Goal: Task Accomplishment & Management: Use online tool/utility

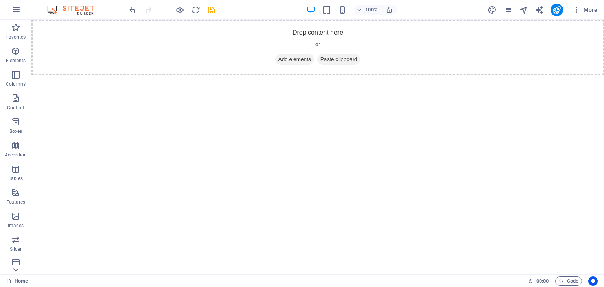
click at [15, 272] on icon at bounding box center [15, 269] width 11 height 11
click at [14, 5] on icon "button" at bounding box center [15, 9] width 9 height 9
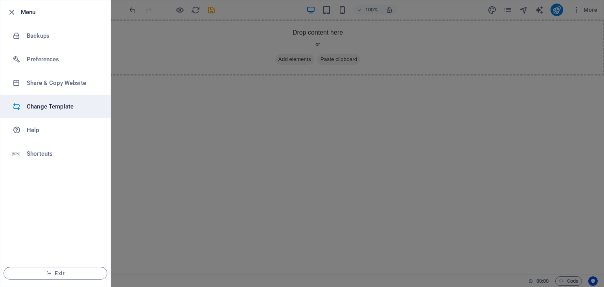
click at [31, 100] on li "Change Template" at bounding box center [55, 107] width 110 height 24
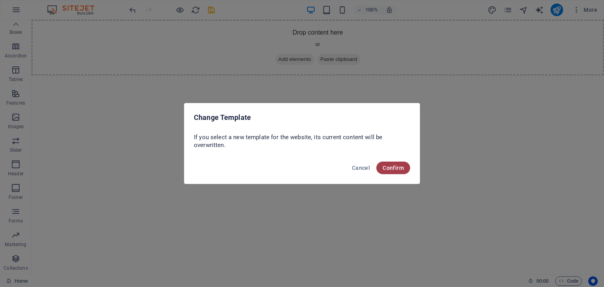
click at [406, 164] on button "Confirm" at bounding box center [393, 168] width 34 height 13
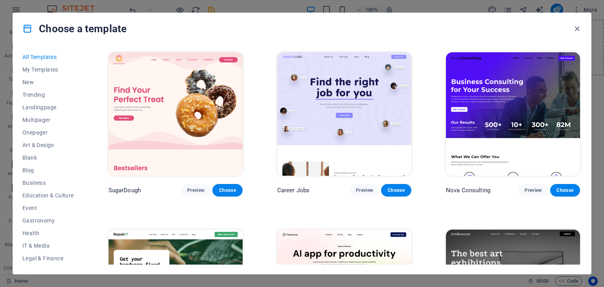
click at [573, 23] on div "Choose a template" at bounding box center [302, 28] width 578 height 31
drag, startPoint x: 579, startPoint y: 32, endPoint x: 547, endPoint y: 11, distance: 38.6
click at [579, 32] on icon "button" at bounding box center [577, 28] width 9 height 9
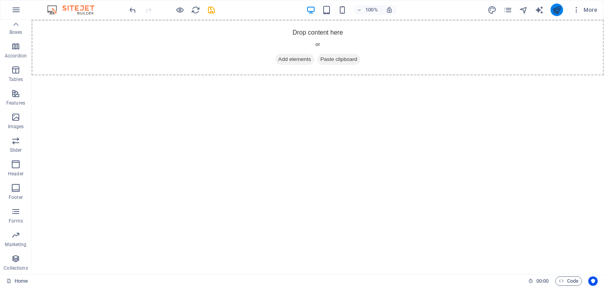
click at [559, 13] on icon "publish" at bounding box center [556, 10] width 9 height 9
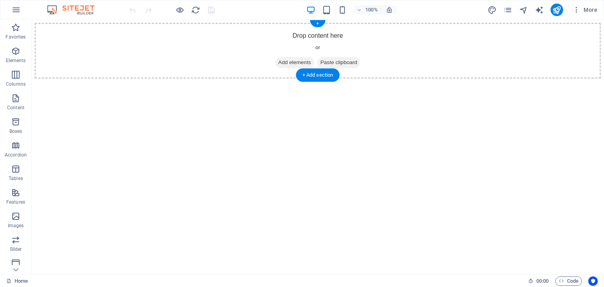
drag, startPoint x: 289, startPoint y: 59, endPoint x: 154, endPoint y: 60, distance: 135.7
click at [289, 59] on span "Add elements" at bounding box center [294, 62] width 39 height 11
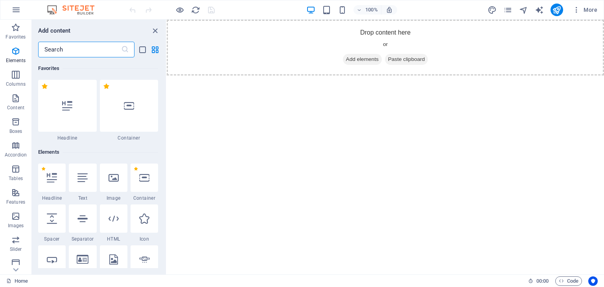
scroll to position [184, 0]
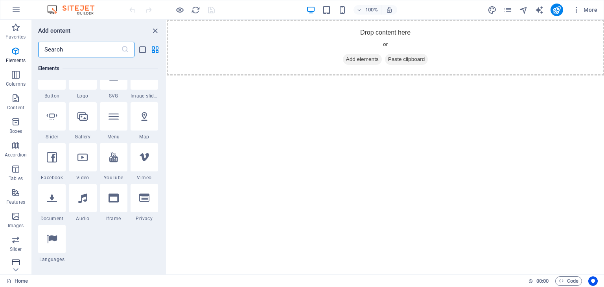
click at [17, 263] on icon "button" at bounding box center [15, 263] width 9 height 9
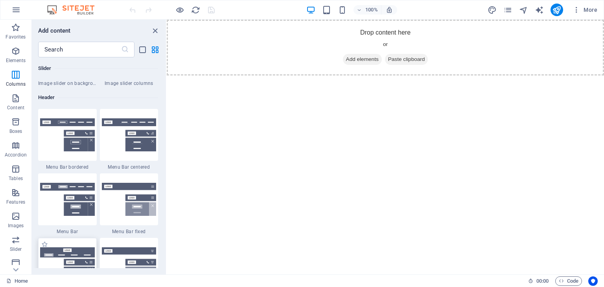
scroll to position [4736, 0]
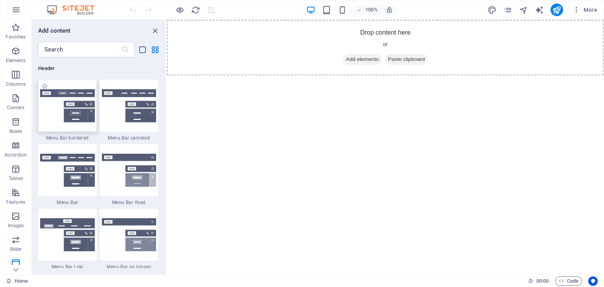
click at [86, 128] on div at bounding box center [67, 106] width 59 height 52
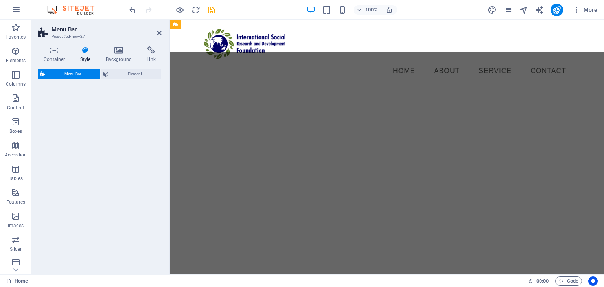
select select "rem"
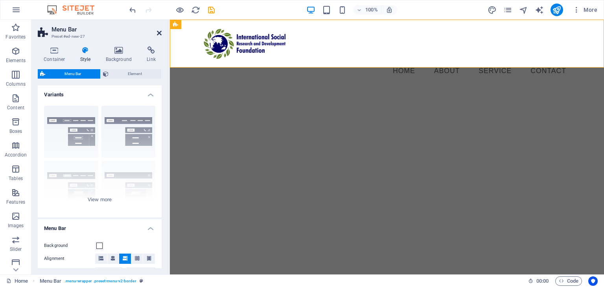
click at [159, 31] on icon at bounding box center [159, 33] width 5 height 6
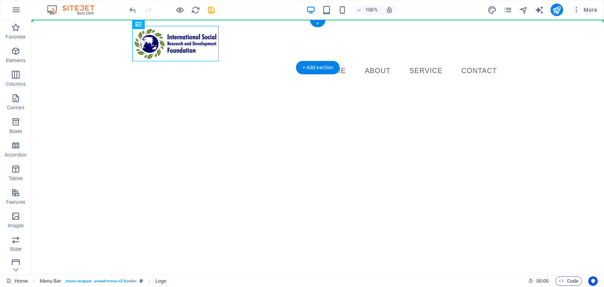
drag, startPoint x: 182, startPoint y: 42, endPoint x: 100, endPoint y: 37, distance: 82.4
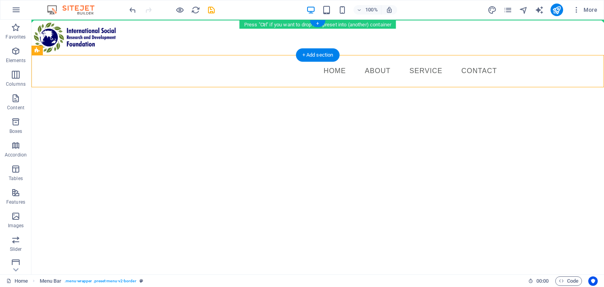
drag, startPoint x: 285, startPoint y: 61, endPoint x: 282, endPoint y: 31, distance: 30.5
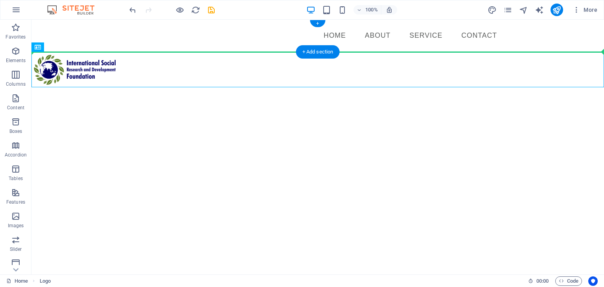
drag, startPoint x: 261, startPoint y: 68, endPoint x: 244, endPoint y: 45, distance: 28.4
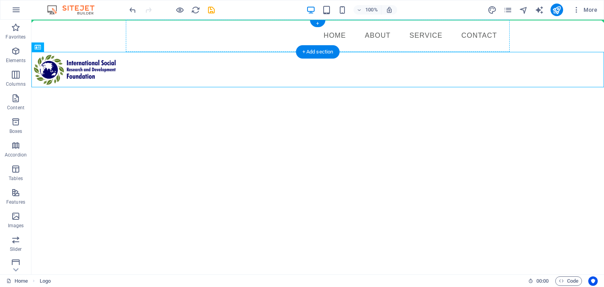
drag, startPoint x: 181, startPoint y: 87, endPoint x: 171, endPoint y: 30, distance: 57.4
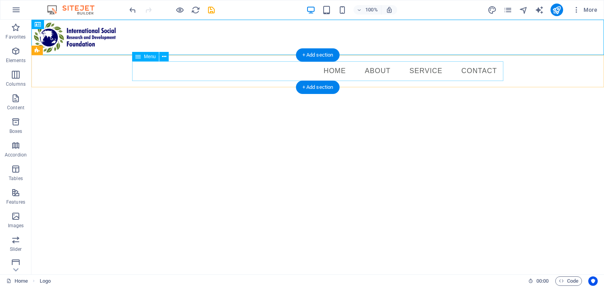
click at [345, 66] on nav "Home About Service Contact" at bounding box center [317, 71] width 371 height 20
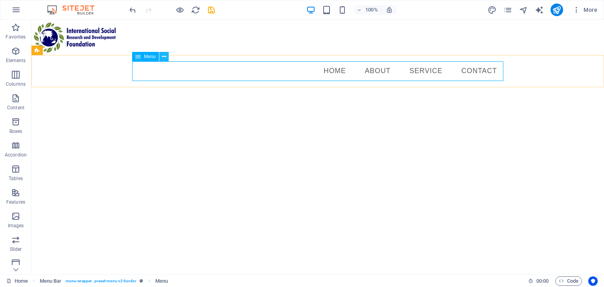
click at [166, 60] on icon at bounding box center [164, 57] width 4 height 8
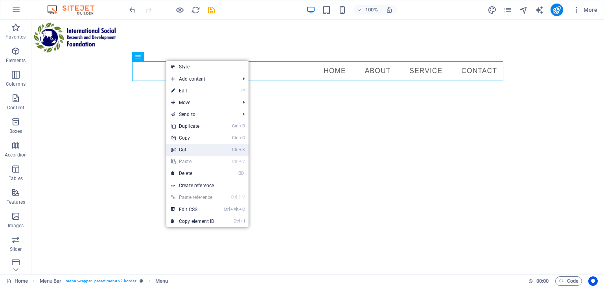
click at [208, 148] on link "Ctrl X Cut" at bounding box center [192, 150] width 53 height 12
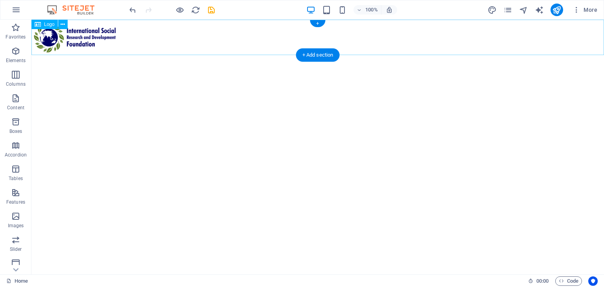
click at [209, 32] on div at bounding box center [317, 37] width 573 height 35
click at [92, 41] on div at bounding box center [317, 37] width 573 height 35
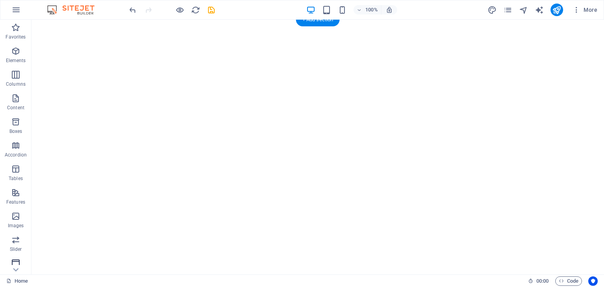
click at [13, 262] on icon "button" at bounding box center [15, 263] width 9 height 9
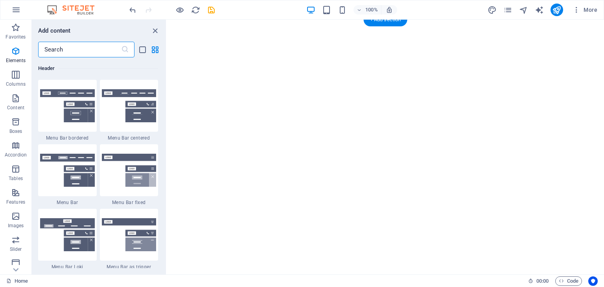
click at [94, 109] on img at bounding box center [67, 105] width 55 height 33
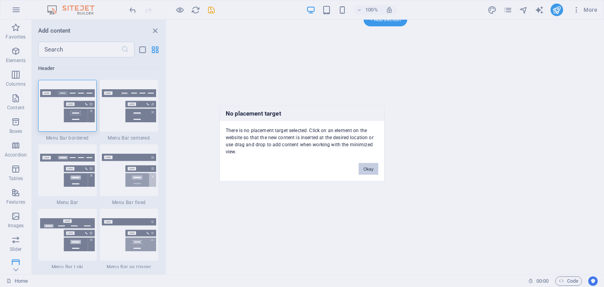
click at [371, 167] on button "Okay" at bounding box center [369, 169] width 20 height 12
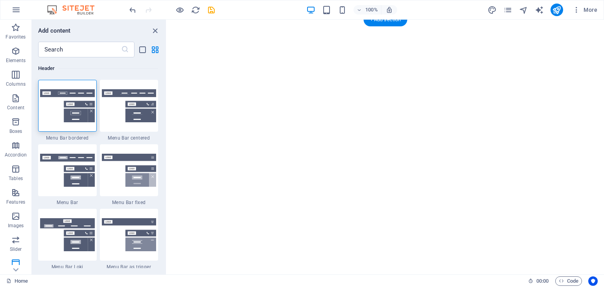
drag, startPoint x: 362, startPoint y: 39, endPoint x: 430, endPoint y: 208, distance: 182.3
click at [430, 32] on html "Menu" at bounding box center [385, 26] width 437 height 13
drag, startPoint x: 604, startPoint y: 219, endPoint x: 599, endPoint y: 167, distance: 53.0
click at [599, 32] on html "Menu" at bounding box center [385, 26] width 437 height 13
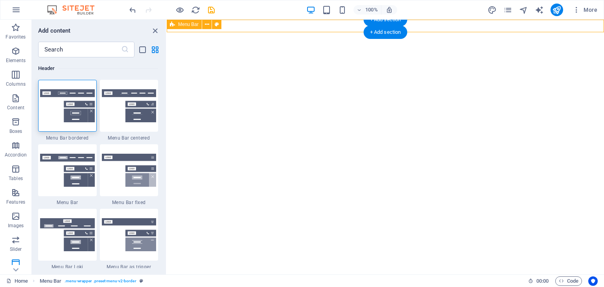
drag, startPoint x: 604, startPoint y: 30, endPoint x: 601, endPoint y: 24, distance: 7.2
click at [601, 24] on div "Menu" at bounding box center [385, 26] width 437 height 13
click at [209, 24] on icon at bounding box center [207, 24] width 4 height 8
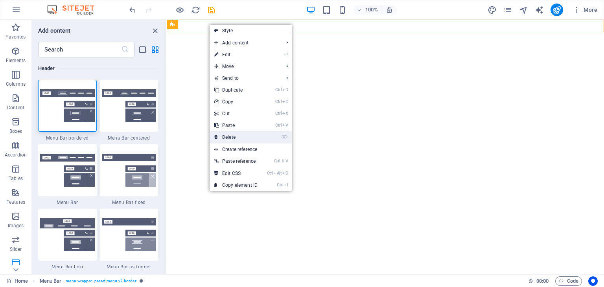
click at [242, 139] on link "⌦ Delete" at bounding box center [236, 137] width 53 height 12
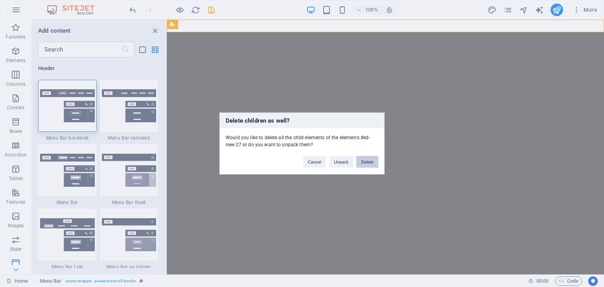
click at [366, 164] on button "Delete" at bounding box center [367, 162] width 22 height 12
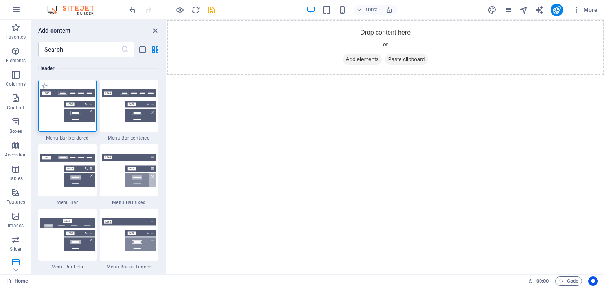
click at [78, 107] on img at bounding box center [67, 105] width 55 height 33
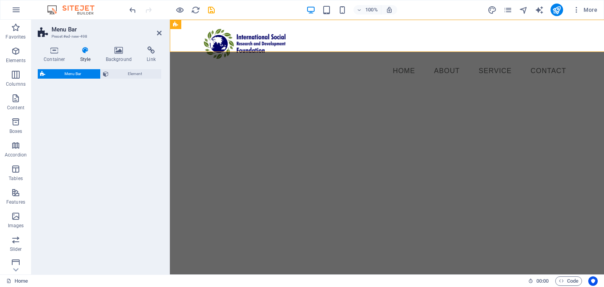
select select "rem"
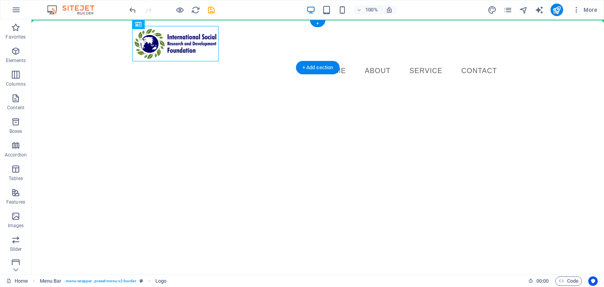
drag, startPoint x: 96, startPoint y: 51, endPoint x: 53, endPoint y: 39, distance: 45.1
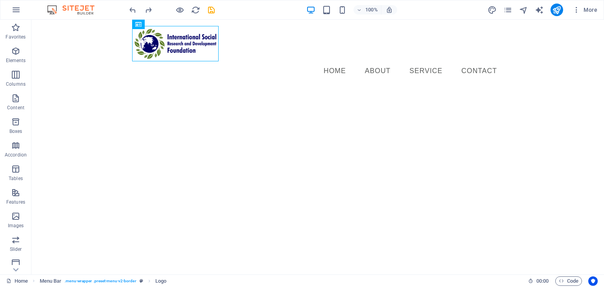
click at [154, 87] on html "Menu Home About Service Contact" at bounding box center [317, 54] width 573 height 68
click at [164, 27] on icon at bounding box center [163, 24] width 4 height 8
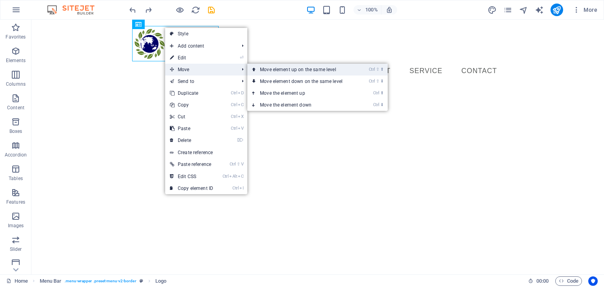
click at [301, 69] on link "Ctrl ⇧ ⬆ Move element up on the same level" at bounding box center [302, 70] width 111 height 12
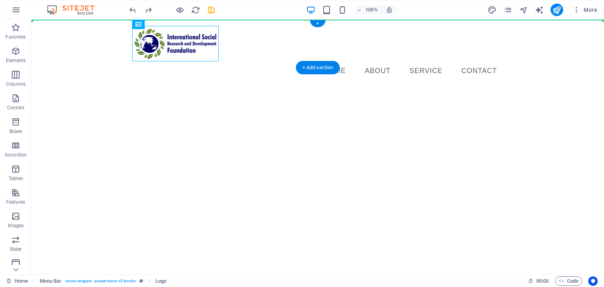
drag, startPoint x: 184, startPoint y: 45, endPoint x: 36, endPoint y: 30, distance: 149.0
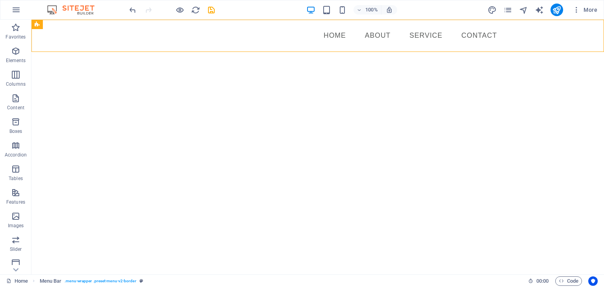
drag, startPoint x: 68, startPoint y: 41, endPoint x: 65, endPoint y: 59, distance: 17.5
click at [65, 52] on html "Menu Home About Service Contact" at bounding box center [317, 36] width 573 height 32
click at [36, 24] on icon at bounding box center [37, 24] width 5 height 9
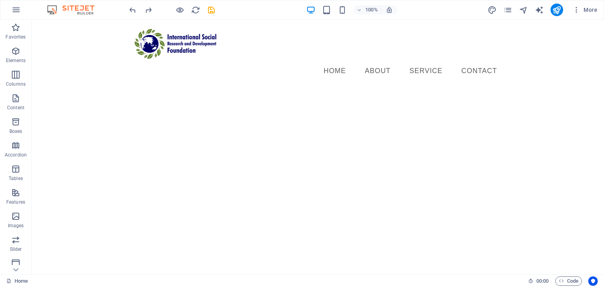
click at [138, 87] on html "Menu Home About Service Contact" at bounding box center [317, 54] width 573 height 68
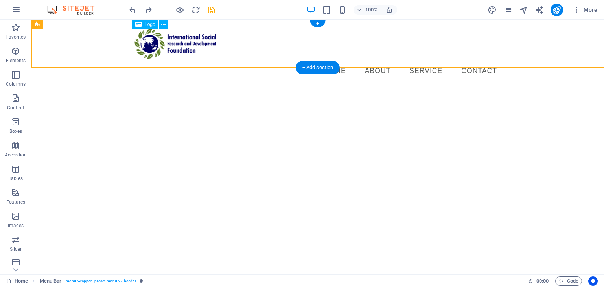
drag, startPoint x: 195, startPoint y: 43, endPoint x: 134, endPoint y: 45, distance: 61.0
click at [134, 45] on div at bounding box center [317, 43] width 371 height 35
click at [139, 42] on div at bounding box center [317, 43] width 371 height 35
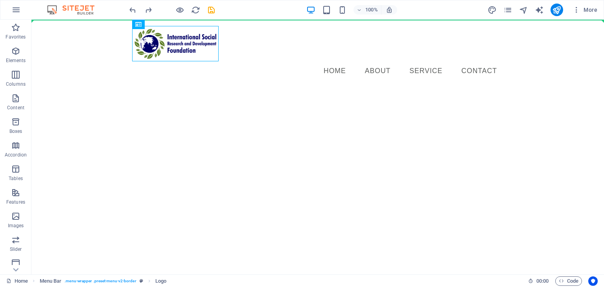
drag, startPoint x: 160, startPoint y: 40, endPoint x: 20, endPoint y: 41, distance: 140.8
click at [31, 41] on html "Menu Home About Service Contact" at bounding box center [317, 54] width 573 height 68
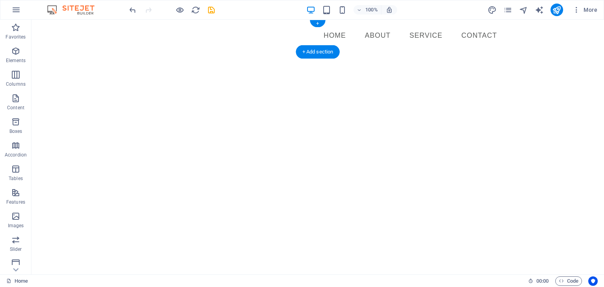
click at [133, 40] on nav "Home About Service Contact" at bounding box center [317, 36] width 371 height 20
click at [308, 34] on nav "Home About Service Contact" at bounding box center [317, 36] width 371 height 20
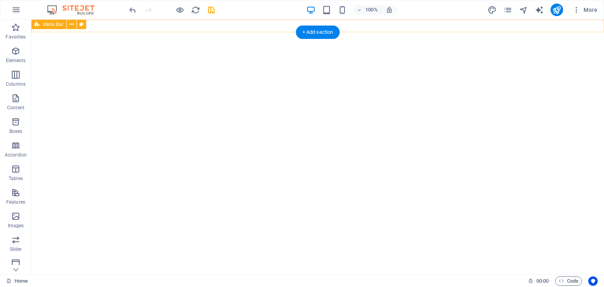
click at [249, 22] on div "Menu" at bounding box center [317, 26] width 573 height 13
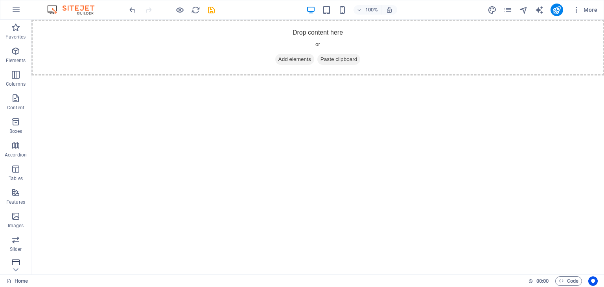
click at [17, 263] on icon "button" at bounding box center [15, 263] width 9 height 9
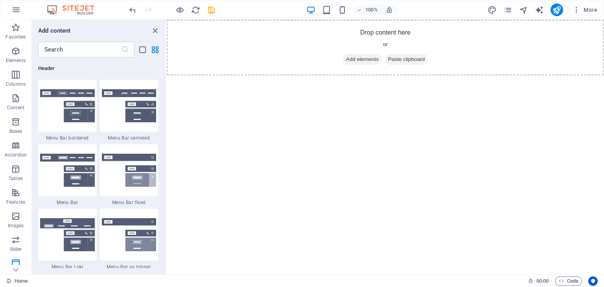
drag, startPoint x: 164, startPoint y: 186, endPoint x: 164, endPoint y: 190, distance: 4.3
click at [164, 190] on div "Favorites 1 Star Headline 1 Star Container Elements 1 Star Headline 1 Star Text…" at bounding box center [99, 162] width 134 height 211
drag, startPoint x: 164, startPoint y: 190, endPoint x: 165, endPoint y: 200, distance: 9.9
click at [165, 200] on div "Favorites 1 Star Headline 1 Star Container Elements 1 Star Headline 1 Star Text…" at bounding box center [99, 162] width 134 height 211
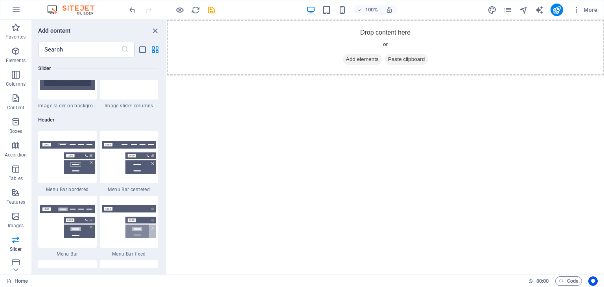
scroll to position [4627, 0]
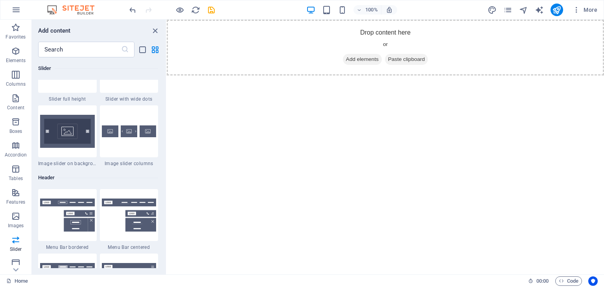
drag, startPoint x: 165, startPoint y: 190, endPoint x: 0, endPoint y: 168, distance: 166.4
click at [156, 212] on img at bounding box center [129, 215] width 55 height 33
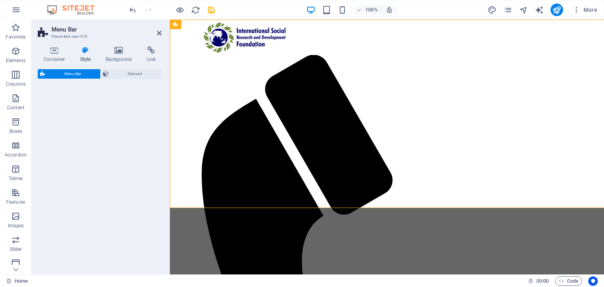
select select "rem"
select select "preset-menu-v2-centered"
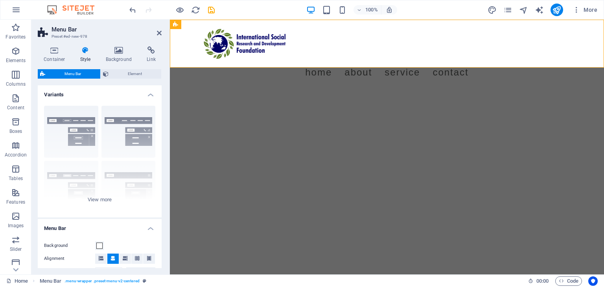
click at [345, 90] on html "Menu Home About Service Contact" at bounding box center [387, 55] width 434 height 70
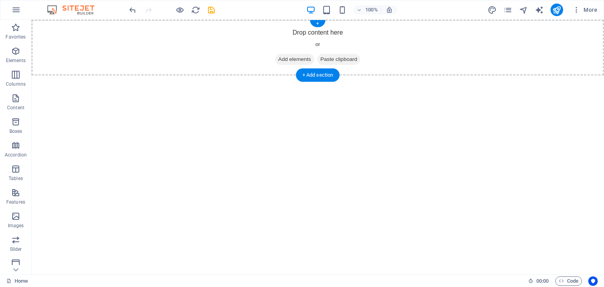
drag, startPoint x: 286, startPoint y: 55, endPoint x: 135, endPoint y: 60, distance: 150.3
click at [286, 55] on span "Add elements" at bounding box center [294, 59] width 39 height 11
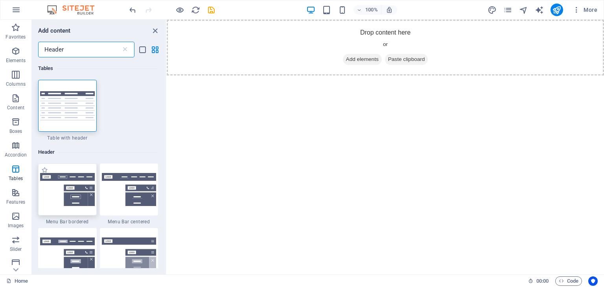
type input "Header"
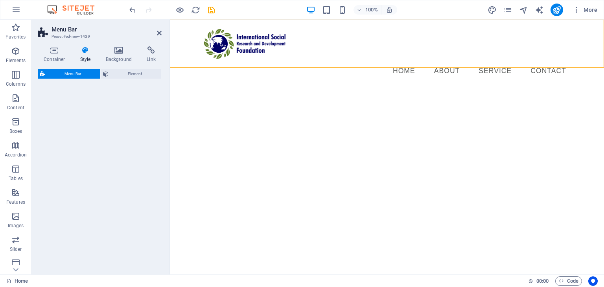
select select "rem"
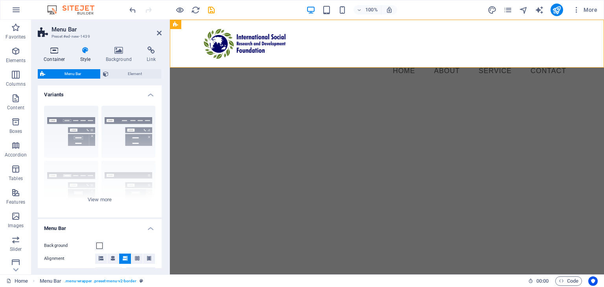
click at [57, 51] on icon at bounding box center [54, 50] width 33 height 8
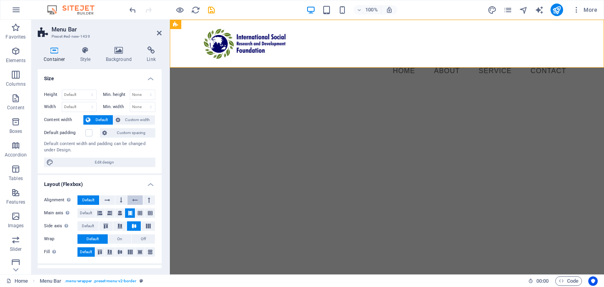
click at [137, 203] on button at bounding box center [134, 199] width 15 height 9
click at [148, 199] on icon at bounding box center [149, 199] width 2 height 9
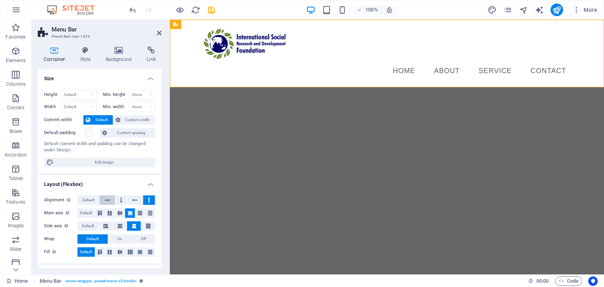
click at [112, 203] on button at bounding box center [107, 199] width 15 height 9
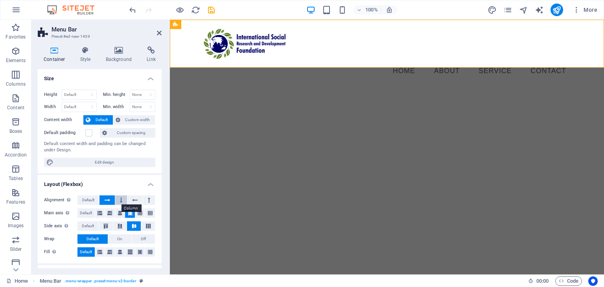
click at [118, 200] on button at bounding box center [121, 199] width 12 height 9
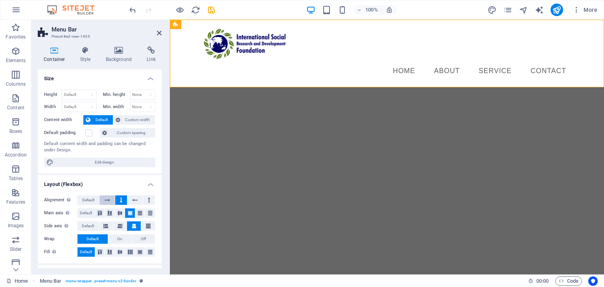
click at [102, 199] on button at bounding box center [107, 199] width 15 height 9
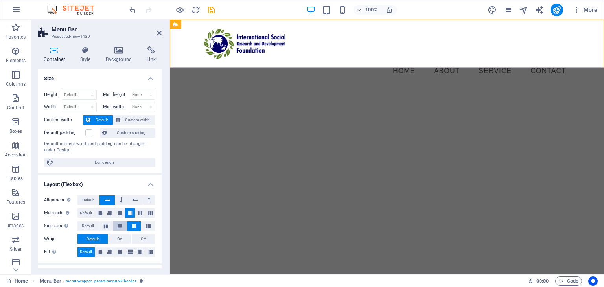
click at [114, 224] on button at bounding box center [120, 225] width 14 height 9
click at [132, 221] on button at bounding box center [134, 225] width 14 height 9
click at [107, 224] on icon at bounding box center [105, 226] width 9 height 5
click at [145, 224] on icon at bounding box center [148, 226] width 9 height 5
click at [128, 226] on button at bounding box center [134, 225] width 14 height 9
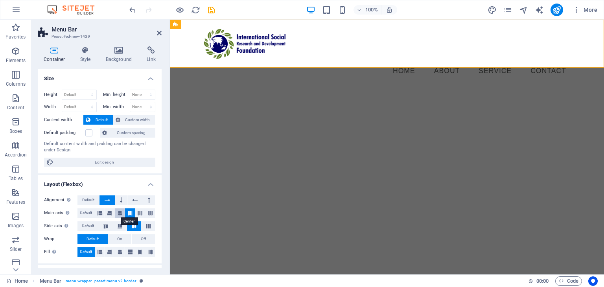
click at [118, 211] on icon at bounding box center [120, 212] width 5 height 9
click at [105, 212] on button at bounding box center [110, 212] width 10 height 9
click at [99, 211] on icon at bounding box center [100, 212] width 5 height 9
click at [120, 212] on icon at bounding box center [120, 212] width 5 height 9
click at [130, 211] on icon at bounding box center [130, 212] width 5 height 9
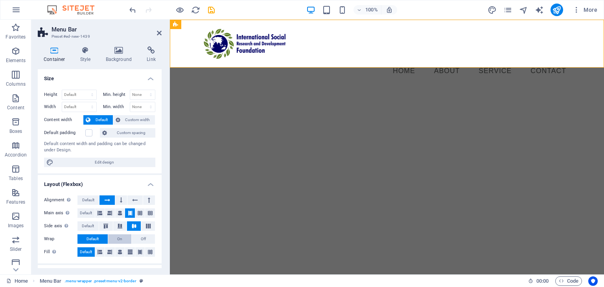
click at [122, 236] on button "On" at bounding box center [119, 238] width 23 height 9
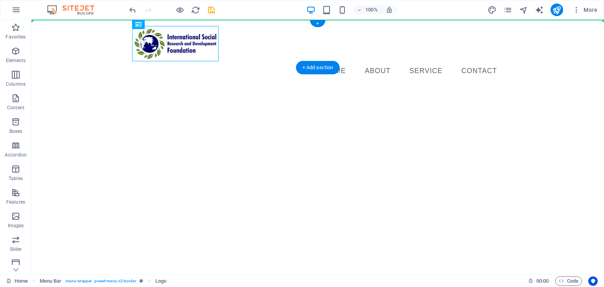
drag, startPoint x: 104, startPoint y: 41, endPoint x: 118, endPoint y: 40, distance: 14.2
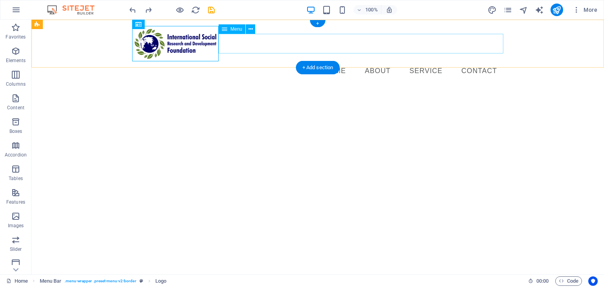
click at [345, 61] on nav "Home About Service Contact" at bounding box center [317, 71] width 371 height 20
click at [338, 61] on nav "Home About Service Contact" at bounding box center [317, 71] width 371 height 20
select select
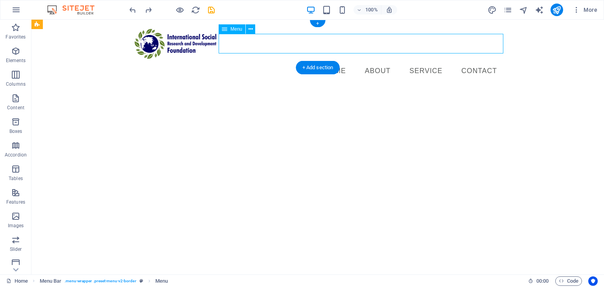
select select
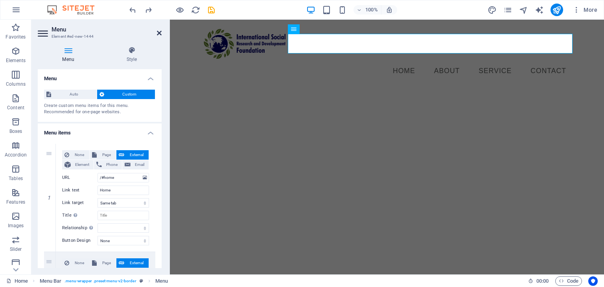
drag, startPoint x: 157, startPoint y: 33, endPoint x: 115, endPoint y: 15, distance: 45.6
click at [157, 33] on icon at bounding box center [159, 33] width 5 height 6
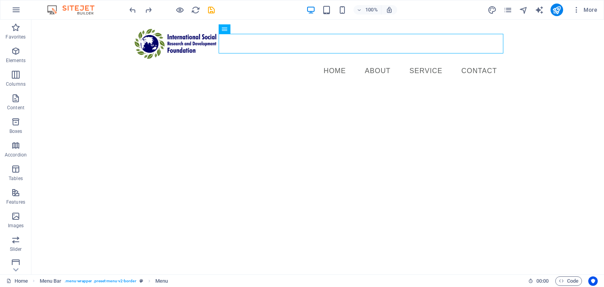
click at [31, 70] on html "Menu Home About Service Contact" at bounding box center [317, 54] width 573 height 68
click at [13, 234] on button "Slider" at bounding box center [15, 244] width 31 height 24
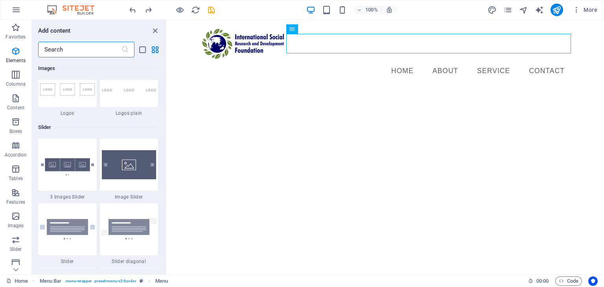
scroll to position [4459, 0]
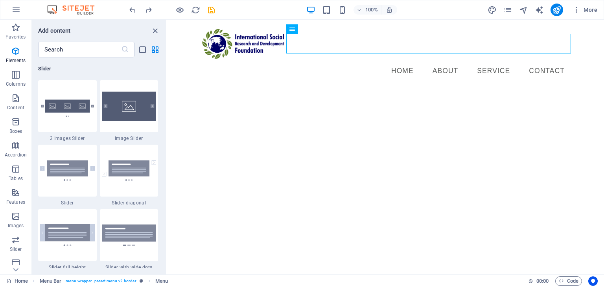
click at [64, 74] on div "Slider" at bounding box center [98, 69] width 120 height 22
click at [65, 42] on input "text" at bounding box center [79, 50] width 83 height 16
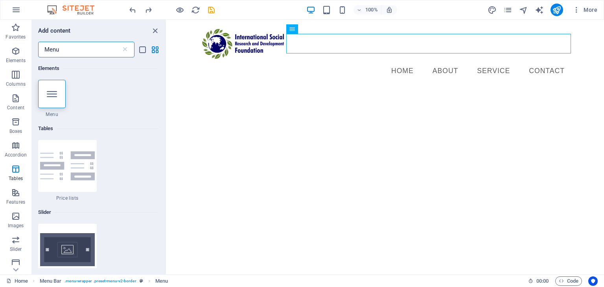
scroll to position [0, 0]
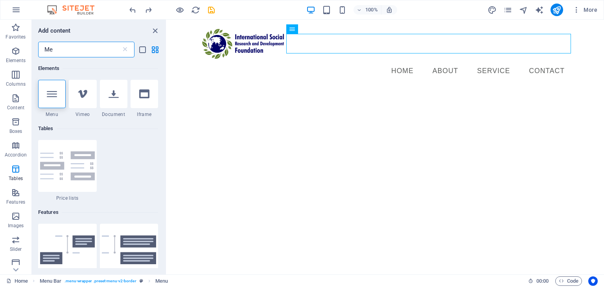
type input "M"
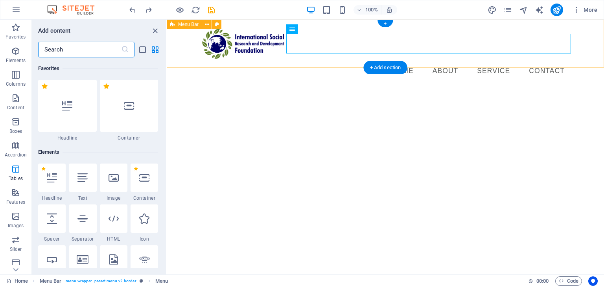
click at [191, 46] on div "Menu Home About Service Contact" at bounding box center [385, 54] width 437 height 68
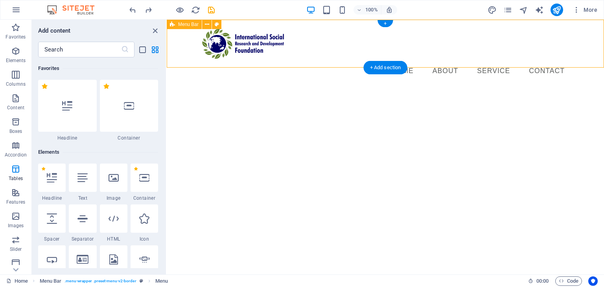
click at [191, 46] on div "Menu Home About Service Contact" at bounding box center [385, 54] width 437 height 68
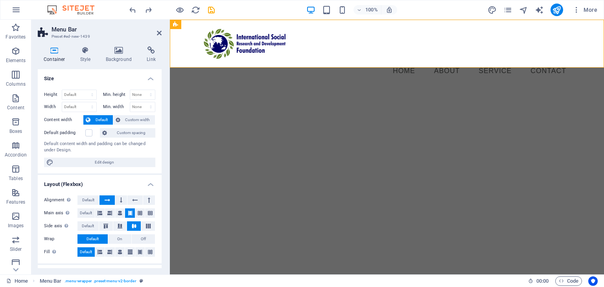
drag, startPoint x: 159, startPoint y: 122, endPoint x: 167, endPoint y: 185, distance: 64.3
click at [167, 185] on div "Container Style Background Link Size Height Default px rem % vh vw Min. height …" at bounding box center [99, 157] width 136 height 234
drag, startPoint x: 159, startPoint y: 177, endPoint x: 165, endPoint y: 219, distance: 42.1
click at [165, 219] on div "Container Style Background Link Size Height Default px rem % vh vw Min. height …" at bounding box center [99, 157] width 136 height 234
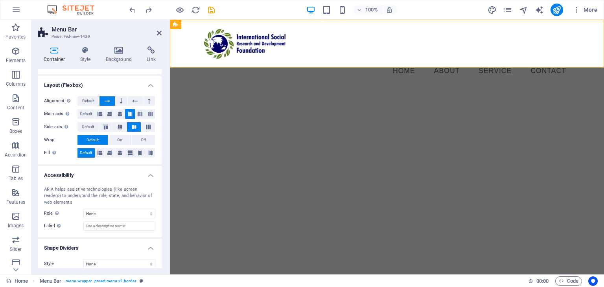
scroll to position [98, 0]
click at [118, 154] on icon at bounding box center [120, 153] width 5 height 9
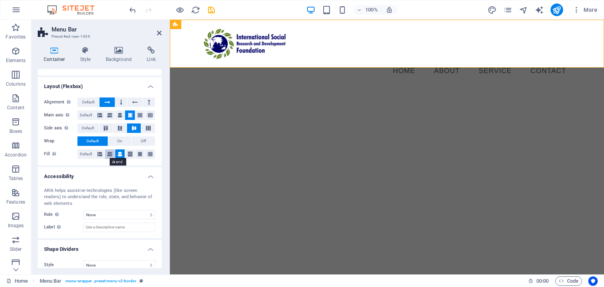
click at [110, 153] on icon at bounding box center [109, 153] width 5 height 9
click at [103, 153] on button at bounding box center [100, 153] width 10 height 9
click at [142, 142] on span "Off" at bounding box center [143, 140] width 5 height 9
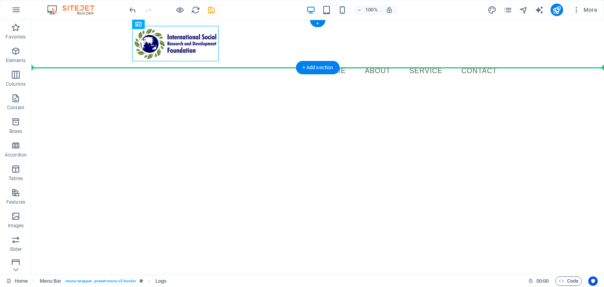
drag, startPoint x: 97, startPoint y: 52, endPoint x: 55, endPoint y: 45, distance: 43.0
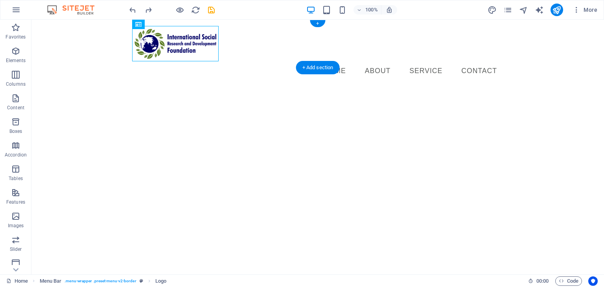
click at [80, 47] on div "Menu Home About Service Contact" at bounding box center [317, 54] width 573 height 68
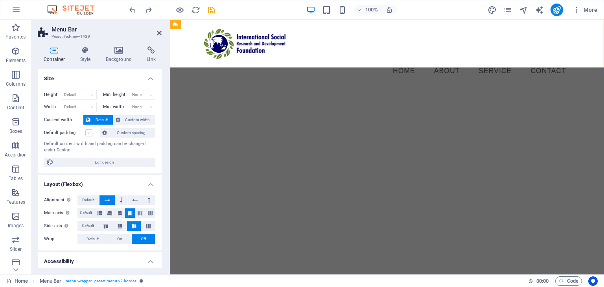
click at [91, 130] on label at bounding box center [88, 132] width 7 height 7
click at [0, 0] on input "Default padding" at bounding box center [0, 0] width 0 height 0
click at [91, 130] on label at bounding box center [88, 132] width 7 height 7
click at [0, 0] on input "Default padding" at bounding box center [0, 0] width 0 height 0
click at [120, 131] on span "Custom spacing" at bounding box center [131, 132] width 44 height 9
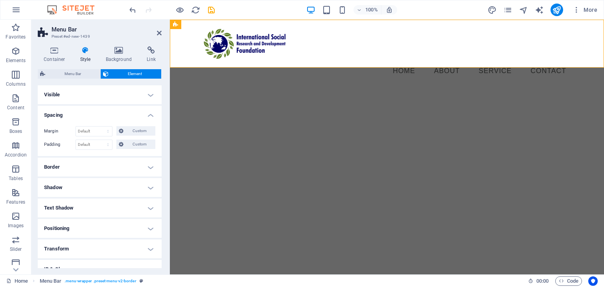
drag, startPoint x: 158, startPoint y: 167, endPoint x: 157, endPoint y: 184, distance: 17.3
click at [157, 184] on ul "Layout How this element expands within the layout (Flexbox). Size Default auto …" at bounding box center [100, 202] width 124 height 234
click at [145, 221] on h4 "Positioning" at bounding box center [100, 228] width 124 height 19
drag, startPoint x: 159, startPoint y: 199, endPoint x: 159, endPoint y: 217, distance: 18.1
click at [159, 217] on ul "Layout How this element expands within the layout (Flexbox). Size Default auto …" at bounding box center [100, 216] width 124 height 262
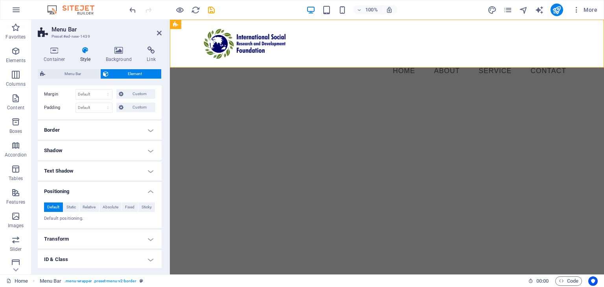
scroll to position [38, 0]
click at [96, 207] on button "Relative" at bounding box center [89, 206] width 20 height 9
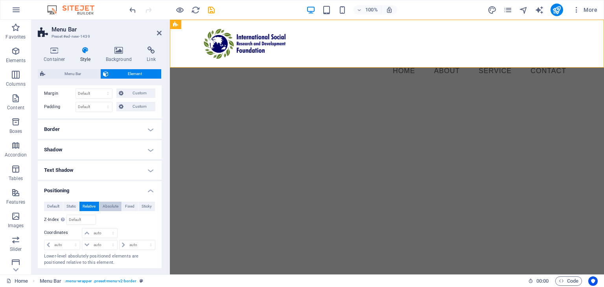
click at [107, 207] on span "Absolute" at bounding box center [111, 206] width 16 height 9
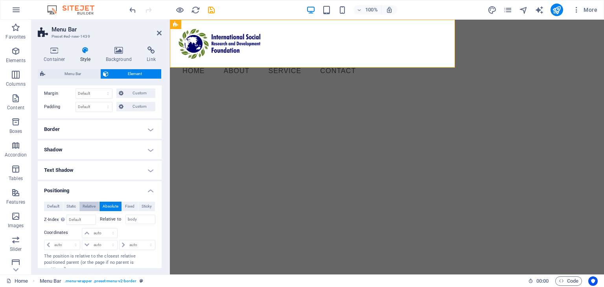
click at [90, 205] on span "Relative" at bounding box center [89, 206] width 13 height 9
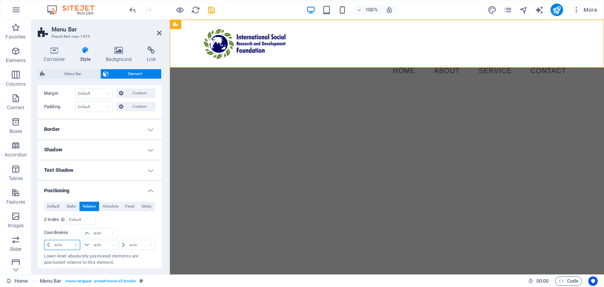
click at [66, 247] on select "auto px rem % em" at bounding box center [61, 244] width 35 height 9
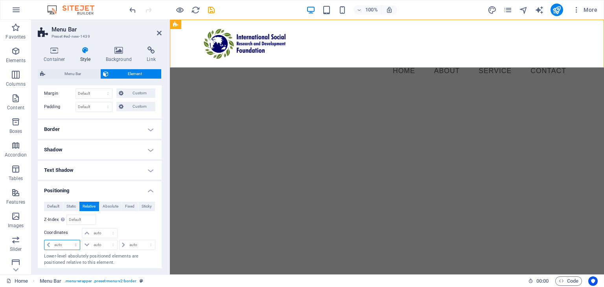
select select "%"
click at [68, 240] on select "auto px rem % em" at bounding box center [61, 244] width 35 height 9
type input "100"
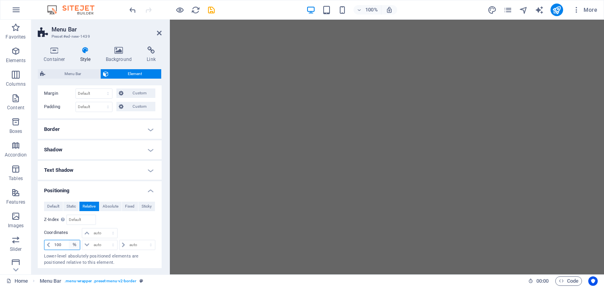
click at [70, 247] on select "auto px rem % em" at bounding box center [74, 244] width 11 height 9
select select "px"
click at [69, 240] on select "auto px rem % em" at bounding box center [74, 244] width 11 height 9
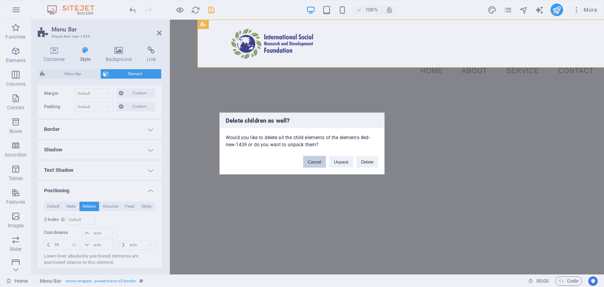
click at [313, 156] on button "Cancel" at bounding box center [314, 162] width 23 height 12
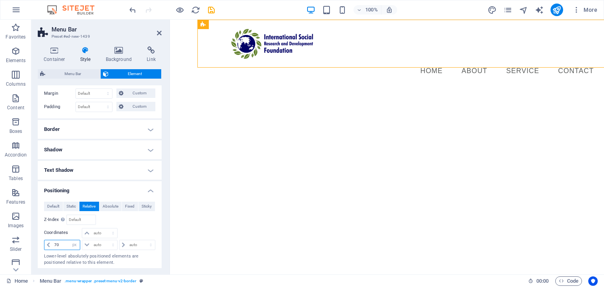
click at [64, 245] on input "70" at bounding box center [66, 244] width 28 height 9
type input "7"
type input "10"
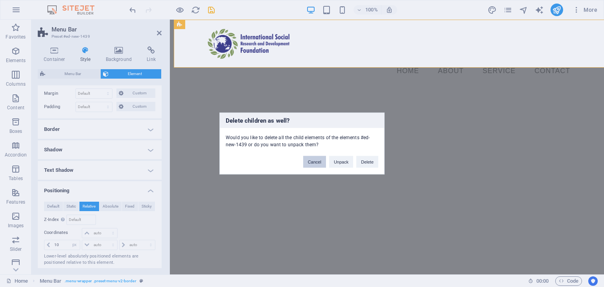
click at [324, 162] on button "Cancel" at bounding box center [314, 162] width 23 height 12
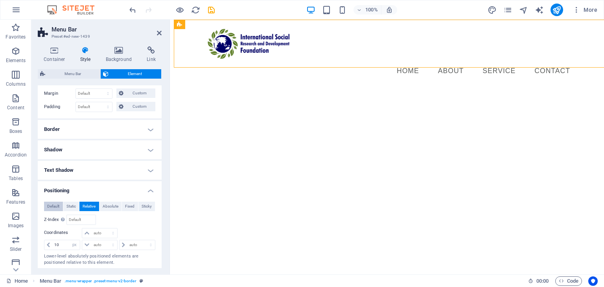
click at [54, 204] on span "Default" at bounding box center [53, 206] width 12 height 9
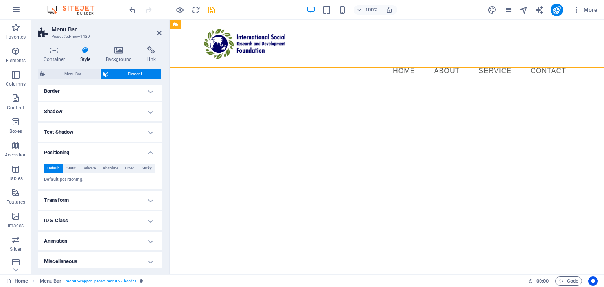
scroll to position [79, 0]
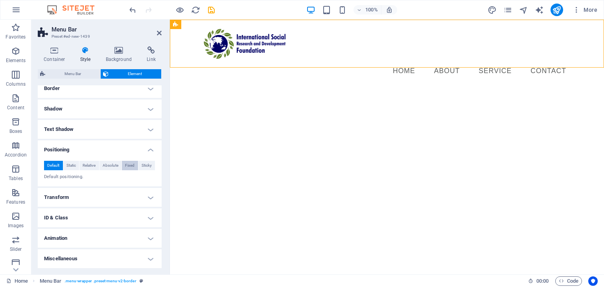
click at [127, 164] on span "Fixed" at bounding box center [129, 165] width 9 height 9
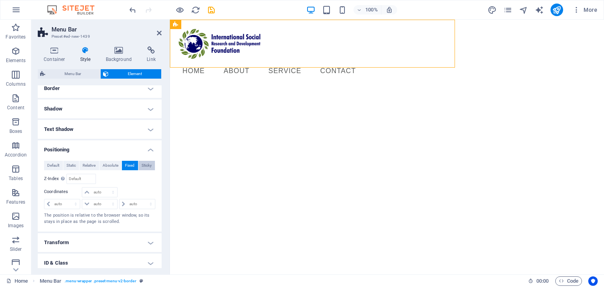
click at [149, 165] on span "Sticky" at bounding box center [147, 165] width 10 height 9
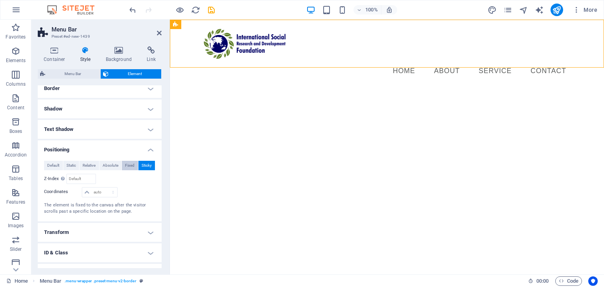
click at [136, 164] on button "Fixed" at bounding box center [130, 165] width 16 height 9
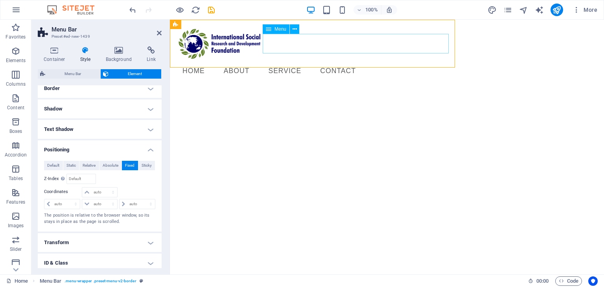
click at [286, 61] on nav "Home About Service Contact" at bounding box center [269, 71] width 186 height 20
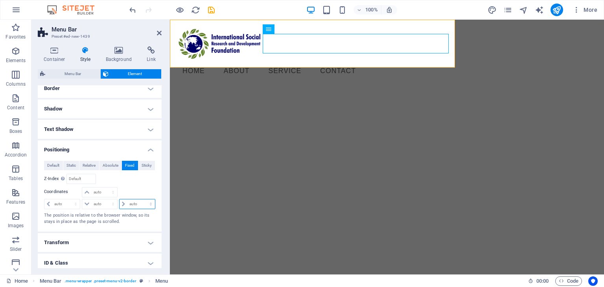
click at [130, 205] on select "auto px rem % em" at bounding box center [137, 203] width 35 height 9
select select "px"
click at [142, 199] on select "auto px rem % em" at bounding box center [137, 203] width 35 height 9
type input "0"
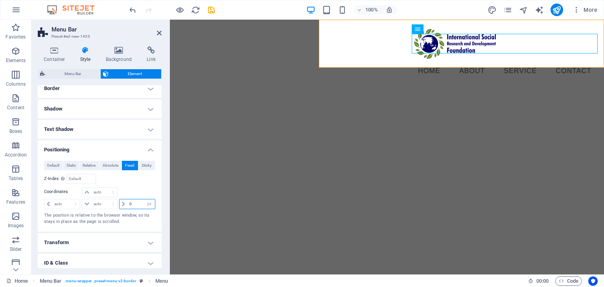
click at [140, 206] on input "0" at bounding box center [141, 203] width 28 height 9
click at [149, 206] on select "auto px rem % em" at bounding box center [149, 203] width 11 height 9
select select "auto"
click at [144, 199] on select "auto px rem % em" at bounding box center [149, 203] width 11 height 9
select select "DISABLED_OPTION_VALUE"
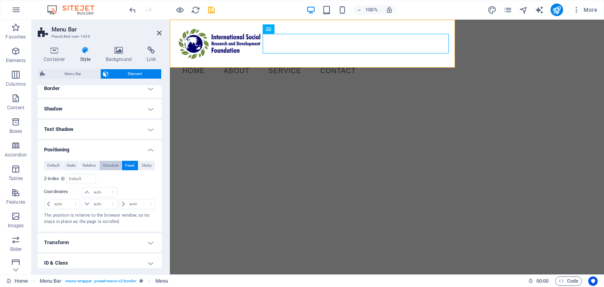
click at [113, 168] on span "Absolute" at bounding box center [111, 165] width 16 height 9
click at [143, 167] on span "Sticky" at bounding box center [147, 165] width 10 height 9
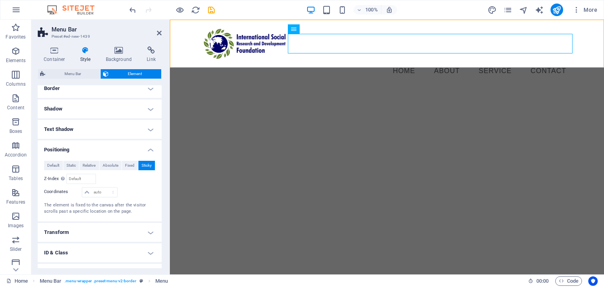
click at [266, 87] on html "Menu Home About Service Contact" at bounding box center [387, 54] width 434 height 68
click at [160, 34] on icon at bounding box center [159, 33] width 5 height 6
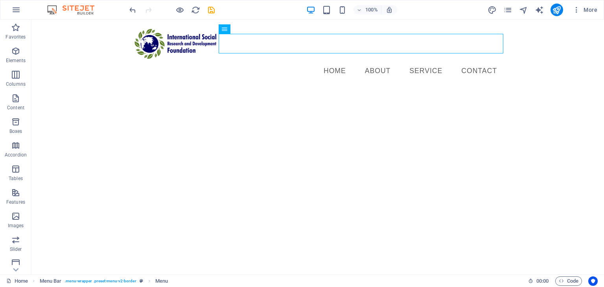
click at [31, 171] on div "Favorites Elements Columns Content Boxes Accordion Tables Features Images Slide…" at bounding box center [15, 147] width 31 height 255
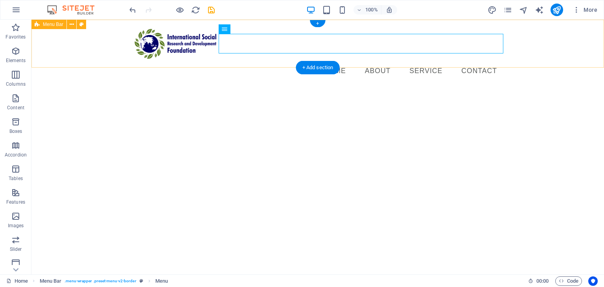
click at [68, 52] on div "Menu Home About Service Contact" at bounding box center [317, 54] width 573 height 68
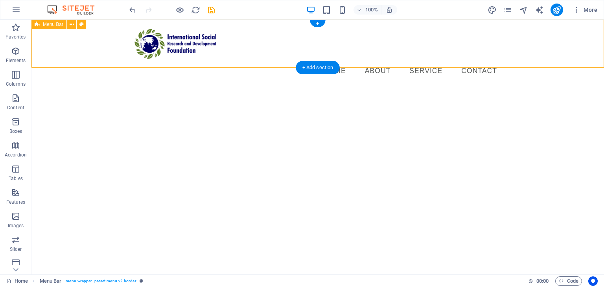
click at [90, 32] on div "Menu Home About Service Contact" at bounding box center [317, 54] width 573 height 68
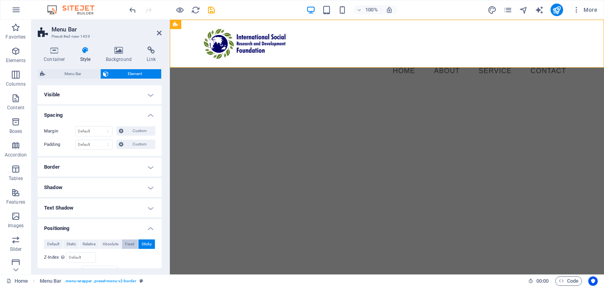
click at [130, 244] on span "Fixed" at bounding box center [129, 244] width 9 height 9
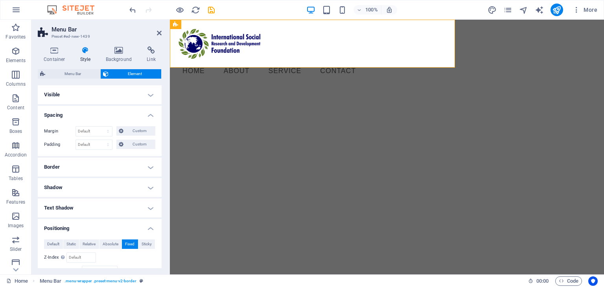
drag, startPoint x: 455, startPoint y: 53, endPoint x: 598, endPoint y: 65, distance: 143.3
click at [598, 20] on html "Menu Home About Service Contact" at bounding box center [387, 20] width 434 height 0
click at [214, 20] on html "Menu Home About Service Contact" at bounding box center [387, 20] width 434 height 0
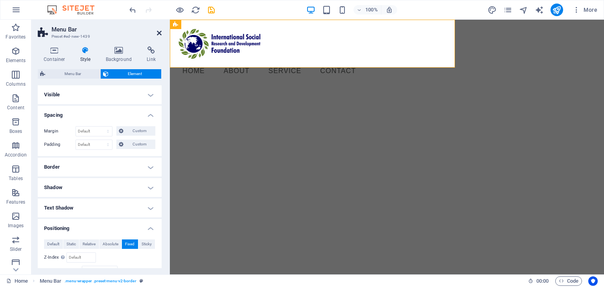
click at [157, 32] on icon at bounding box center [159, 33] width 5 height 6
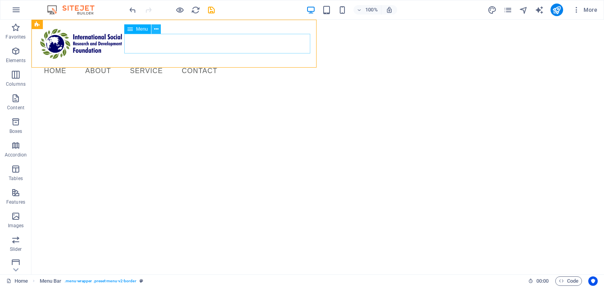
click at [154, 30] on button at bounding box center [155, 28] width 9 height 9
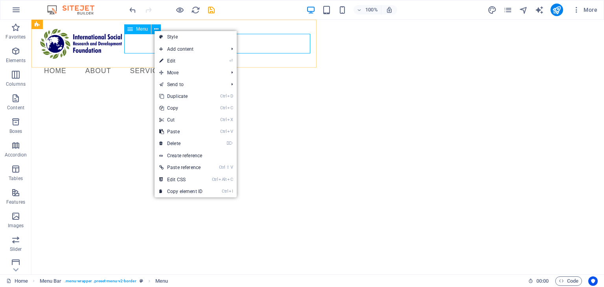
click at [140, 61] on nav "Home About Service Contact" at bounding box center [131, 71] width 186 height 20
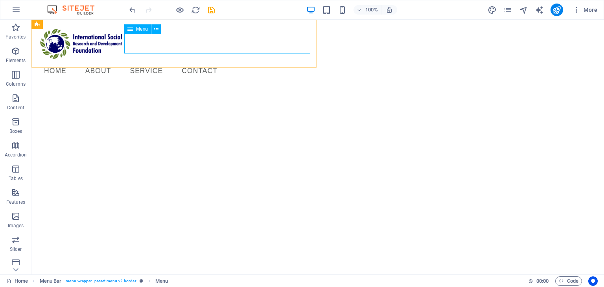
click at [140, 61] on nav "Home About Service Contact" at bounding box center [131, 71] width 186 height 20
select select
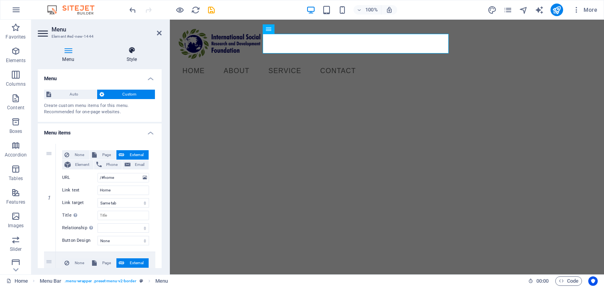
click at [137, 58] on h4 "Style" at bounding box center [132, 54] width 60 height 17
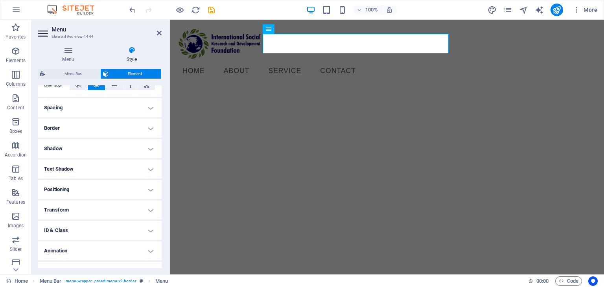
scroll to position [137, 0]
click at [137, 194] on h4 "Positioning" at bounding box center [100, 189] width 124 height 19
click at [130, 205] on span "Fixed" at bounding box center [129, 205] width 9 height 9
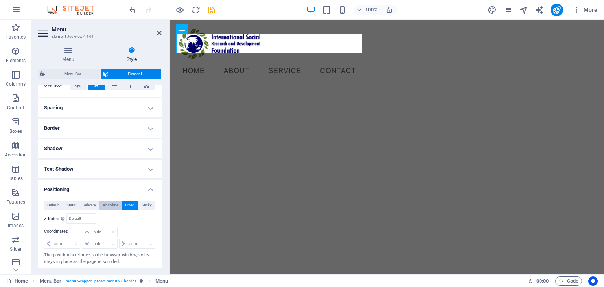
click at [114, 204] on span "Absolute" at bounding box center [111, 205] width 16 height 9
click at [92, 202] on span "Relative" at bounding box center [89, 205] width 13 height 9
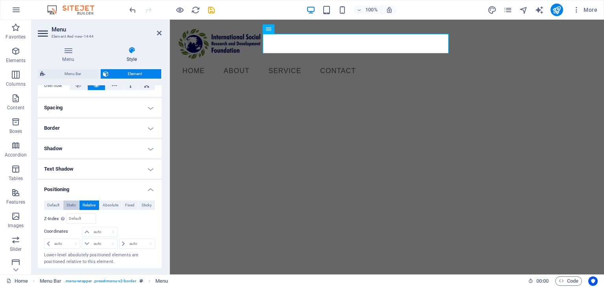
click at [70, 202] on span "Static" at bounding box center [70, 205] width 9 height 9
click at [56, 203] on span "Default" at bounding box center [53, 205] width 12 height 9
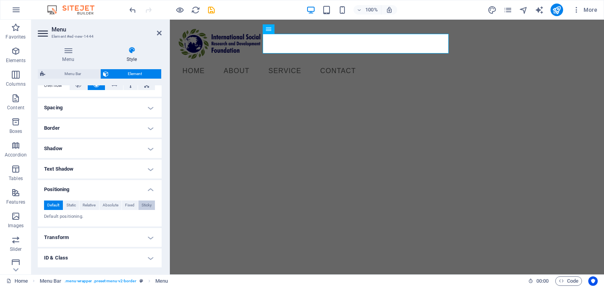
click at [143, 206] on span "Sticky" at bounding box center [147, 205] width 10 height 9
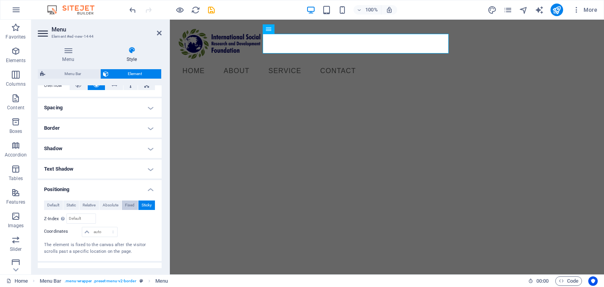
click at [122, 202] on button "Fixed" at bounding box center [130, 205] width 16 height 9
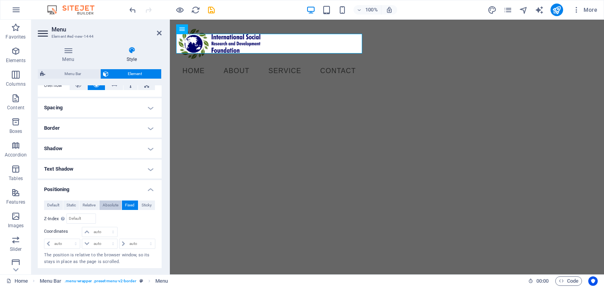
click at [116, 202] on span "Absolute" at bounding box center [111, 205] width 16 height 9
click at [93, 201] on span "Relative" at bounding box center [89, 205] width 13 height 9
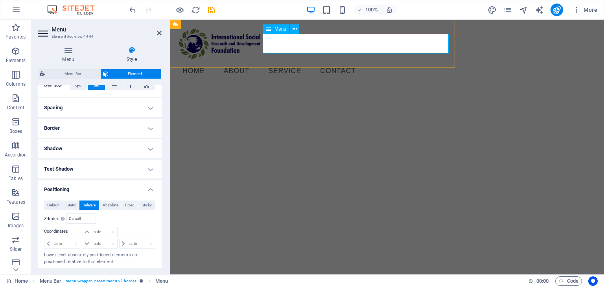
click at [270, 29] on icon at bounding box center [269, 28] width 6 height 9
click at [278, 32] on div "Menu" at bounding box center [276, 28] width 27 height 9
click at [293, 28] on icon at bounding box center [295, 29] width 4 height 8
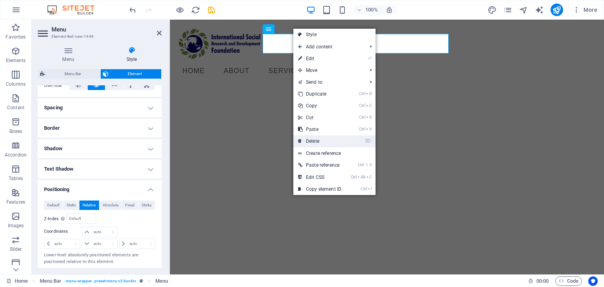
click at [325, 141] on link "⌦ Delete" at bounding box center [319, 141] width 53 height 12
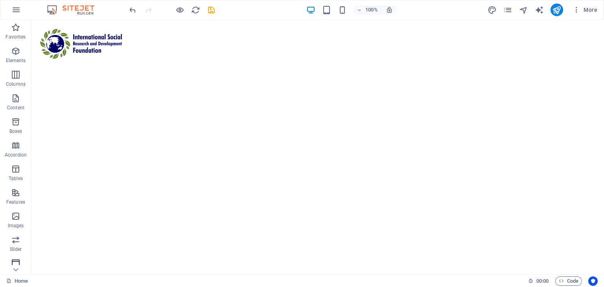
click at [16, 263] on icon "button" at bounding box center [15, 263] width 9 height 9
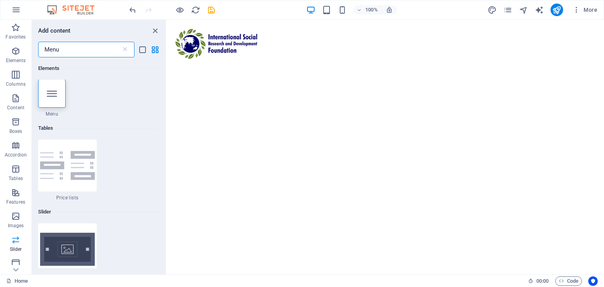
scroll to position [0, 0]
type input "Menu"
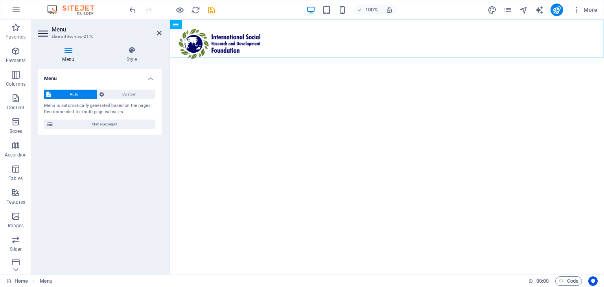
drag, startPoint x: 337, startPoint y: 45, endPoint x: 305, endPoint y: 98, distance: 61.9
click at [305, 57] on html "Menu Home Objectives Gallery 1 Thiran 1" at bounding box center [387, 39] width 434 height 38
click at [123, 122] on span "Manage pages" at bounding box center [104, 124] width 97 height 9
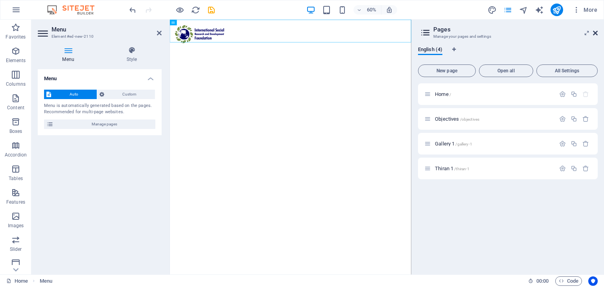
click at [597, 31] on icon at bounding box center [595, 33] width 5 height 6
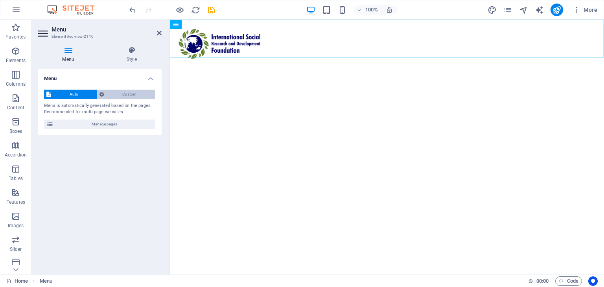
drag, startPoint x: 130, startPoint y: 104, endPoint x: 133, endPoint y: 91, distance: 13.0
click at [133, 92] on div "Auto Custom Menu is automatically generated based on the pages. Recommended for…" at bounding box center [100, 109] width 124 height 52
click at [131, 95] on span "Custom" at bounding box center [130, 94] width 46 height 9
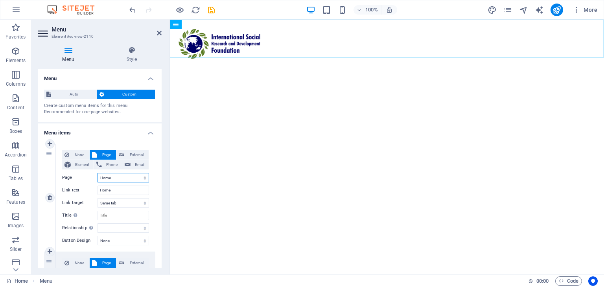
click at [121, 179] on select "Home Objectives Gallery 1 Thiran 1" at bounding box center [124, 177] width 52 height 9
click at [151, 177] on div "None Page External Element Phone Email Page Home Objectives Gallery 1 Thiran 1 …" at bounding box center [106, 198] width 100 height 108
drag, startPoint x: 159, startPoint y: 114, endPoint x: 169, endPoint y: 195, distance: 81.6
click at [169, 195] on aside "Menu Element #ed-new-2110 Menu Style Menu Auto Custom Create custom menu items …" at bounding box center [100, 147] width 138 height 255
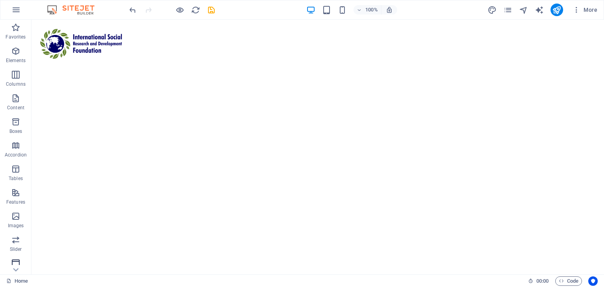
click at [14, 257] on button "Header" at bounding box center [15, 268] width 31 height 24
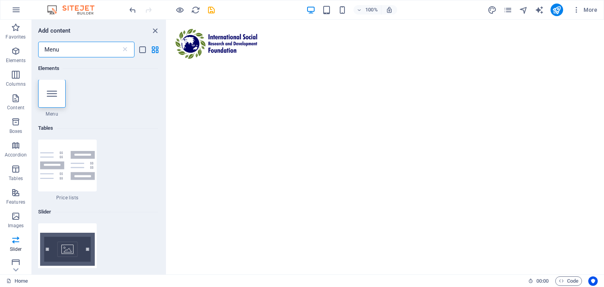
scroll to position [0, 0]
type input "Menu"
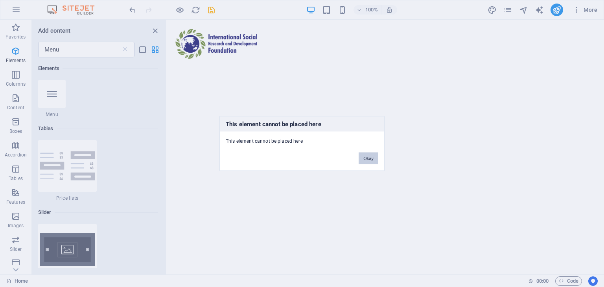
click at [364, 151] on div "Okay" at bounding box center [368, 155] width 31 height 20
click at [366, 155] on button "Okay" at bounding box center [369, 159] width 20 height 12
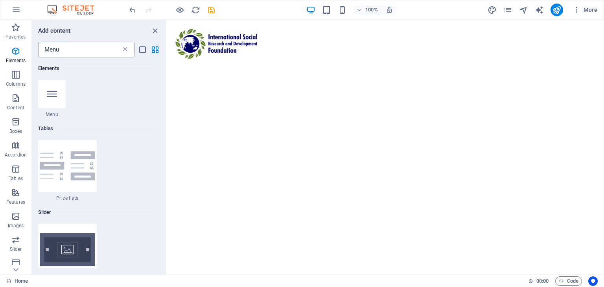
click at [123, 51] on icon at bounding box center [125, 50] width 8 height 8
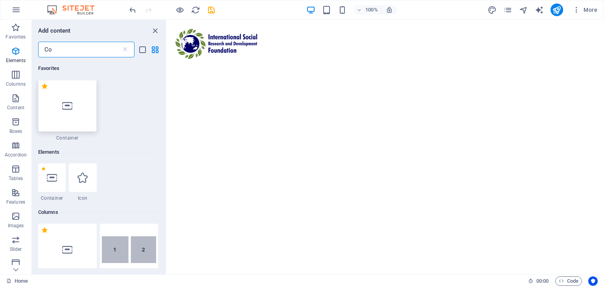
type input "Co"
click at [60, 94] on div at bounding box center [67, 106] width 59 height 52
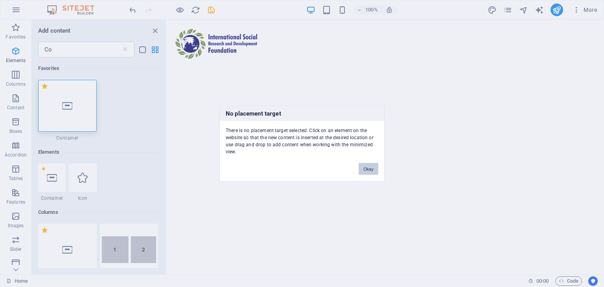
click at [367, 167] on button "Okay" at bounding box center [369, 169] width 20 height 12
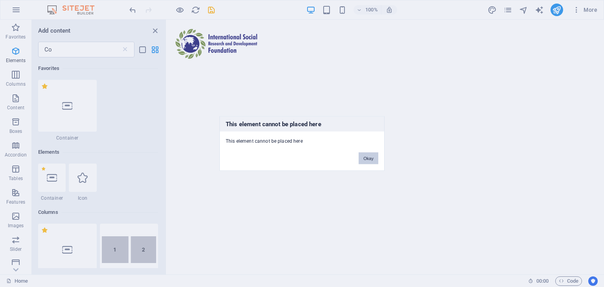
click at [373, 154] on button "Okay" at bounding box center [369, 159] width 20 height 12
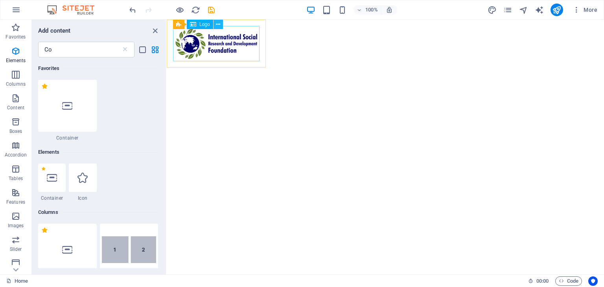
click at [216, 27] on icon at bounding box center [218, 24] width 4 height 8
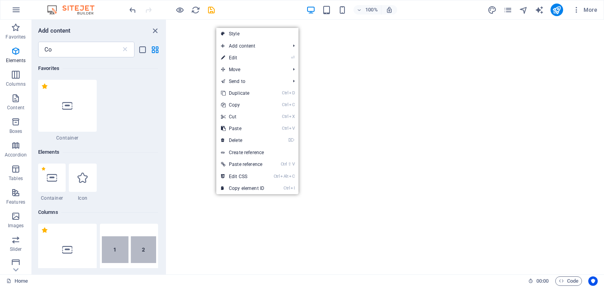
click at [203, 20] on html "Menu" at bounding box center [385, 20] width 437 height 0
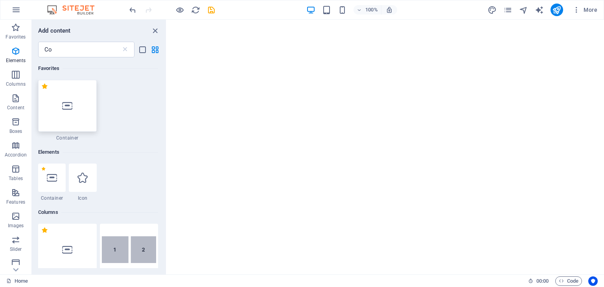
click at [63, 93] on div at bounding box center [67, 106] width 59 height 52
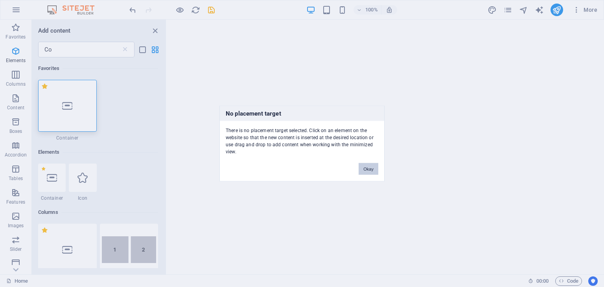
click at [373, 167] on button "Okay" at bounding box center [369, 169] width 20 height 12
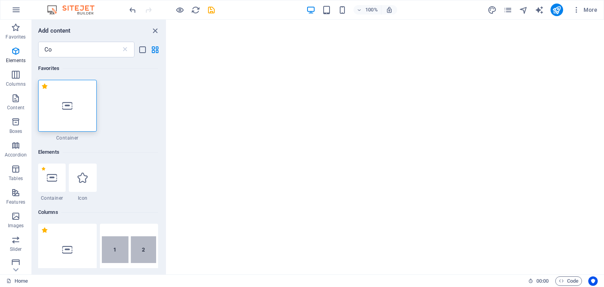
click at [275, 20] on html "Menu" at bounding box center [385, 20] width 437 height 0
drag, startPoint x: 279, startPoint y: 61, endPoint x: 280, endPoint y: 69, distance: 8.3
click at [279, 20] on html "Menu" at bounding box center [385, 20] width 437 height 0
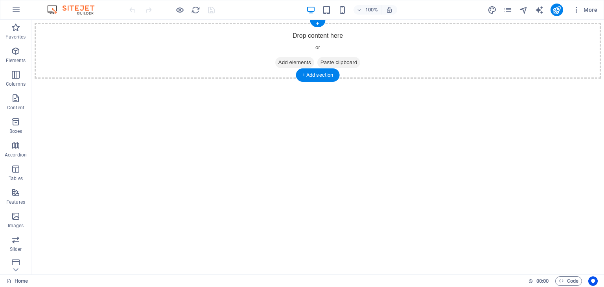
click at [307, 59] on span "Add elements" at bounding box center [294, 62] width 39 height 11
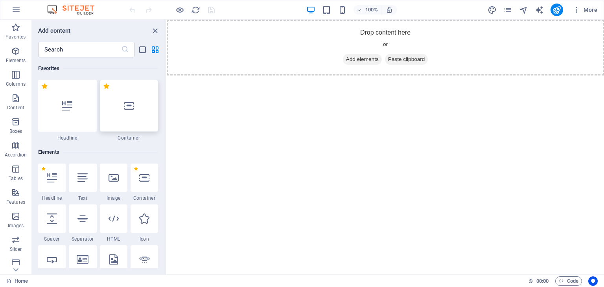
click at [126, 118] on div at bounding box center [129, 106] width 59 height 52
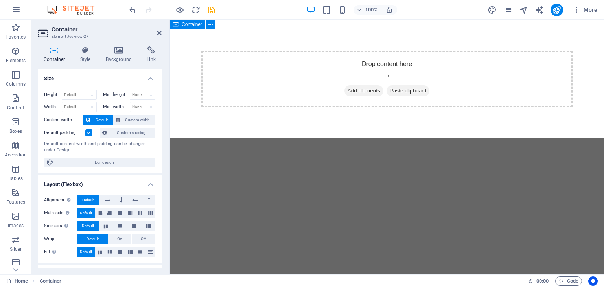
click at [348, 92] on span "Add elements" at bounding box center [364, 90] width 39 height 11
click at [157, 33] on icon at bounding box center [159, 33] width 5 height 6
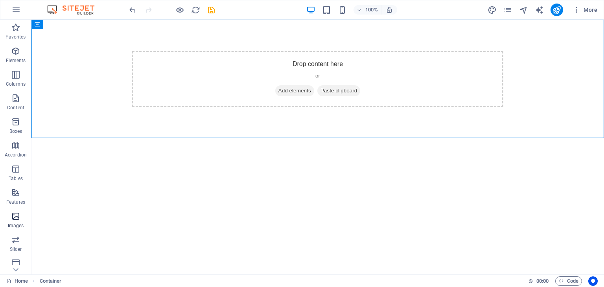
click at [18, 214] on icon "button" at bounding box center [15, 216] width 9 height 9
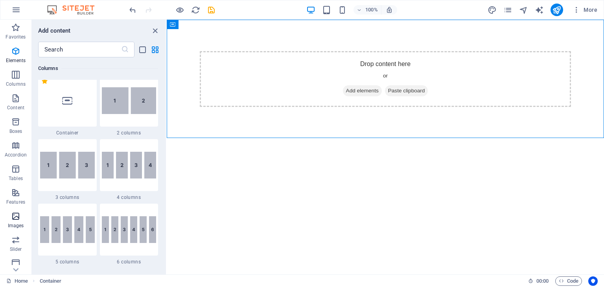
click at [18, 214] on icon "button" at bounding box center [15, 216] width 9 height 9
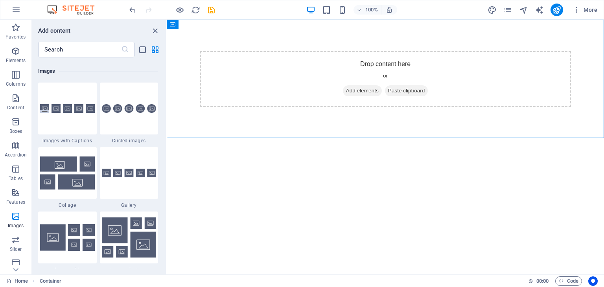
scroll to position [3988, 0]
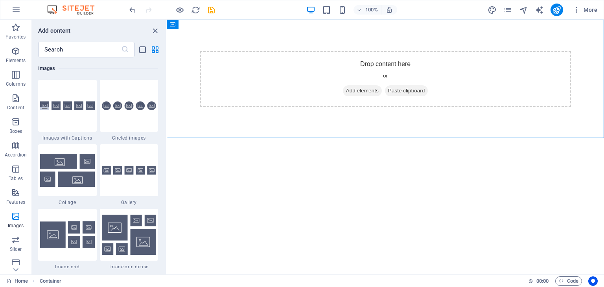
click at [78, 35] on div "Add content" at bounding box center [99, 30] width 134 height 9
click at [79, 51] on input "text" at bounding box center [79, 50] width 83 height 16
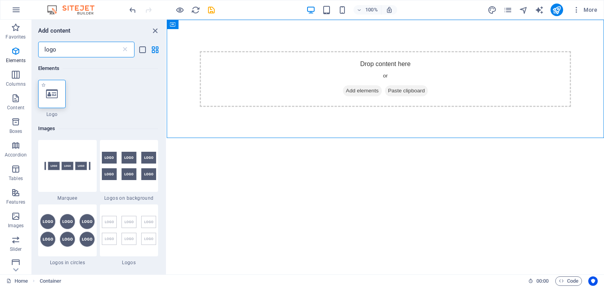
scroll to position [0, 0]
type input "logo"
click at [51, 89] on icon at bounding box center [52, 94] width 12 height 10
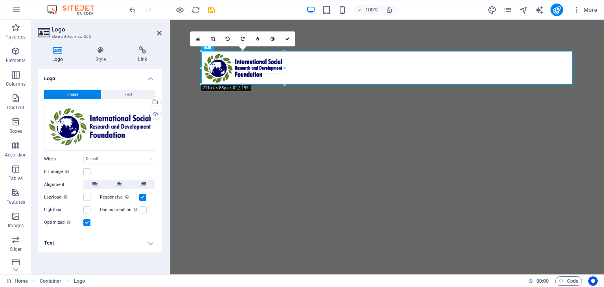
drag, startPoint x: 573, startPoint y: 203, endPoint x: 286, endPoint y: 72, distance: 315.9
type input "215"
select select "px"
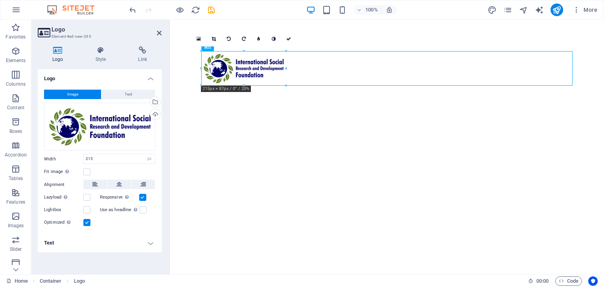
drag, startPoint x: 257, startPoint y: 69, endPoint x: 368, endPoint y: 67, distance: 110.5
click at [198, 48] on div at bounding box center [387, 69] width 434 height 98
click at [102, 63] on h4 "Style" at bounding box center [102, 54] width 43 height 17
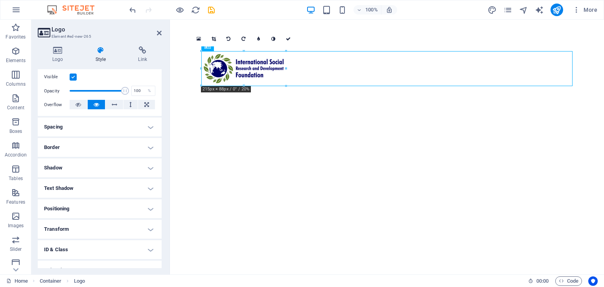
scroll to position [133, 0]
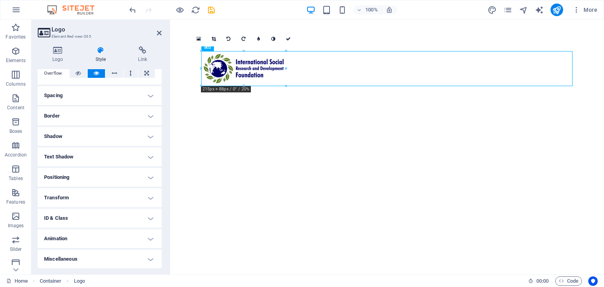
click at [124, 175] on h4 "Positioning" at bounding box center [100, 177] width 124 height 19
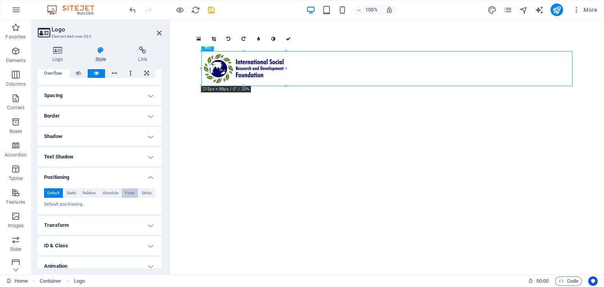
click at [133, 193] on span "Fixed" at bounding box center [129, 192] width 9 height 9
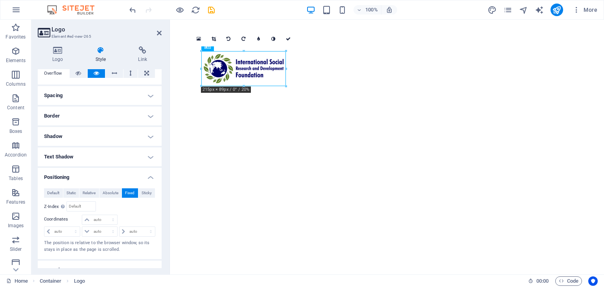
click at [256, 85] on div at bounding box center [243, 86] width 85 height 3
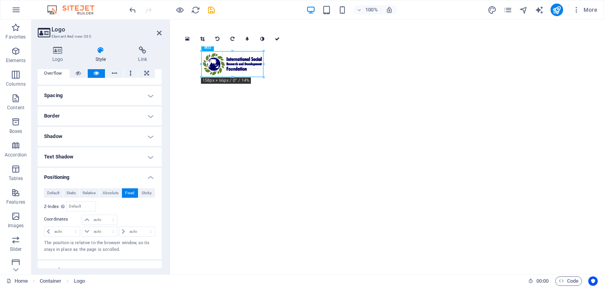
drag, startPoint x: 260, startPoint y: 87, endPoint x: 258, endPoint y: 77, distance: 9.6
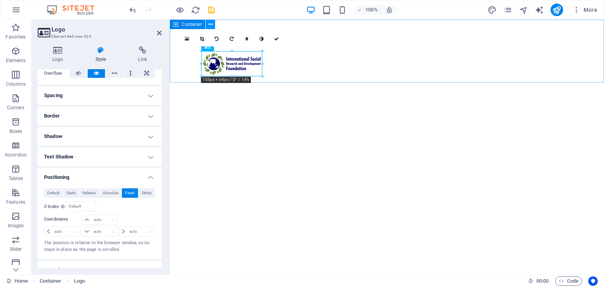
drag, startPoint x: 245, startPoint y: 52, endPoint x: 209, endPoint y: 22, distance: 46.6
click at [209, 22] on div "Placeholder Container Placeholder Logo 180 170 160 150 140 130 120 110 100 90 8…" at bounding box center [387, 147] width 434 height 255
click at [209, 24] on icon at bounding box center [210, 24] width 4 height 8
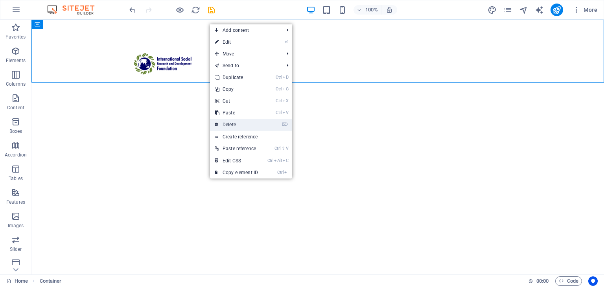
click at [244, 121] on link "⌦ Delete" at bounding box center [236, 125] width 53 height 12
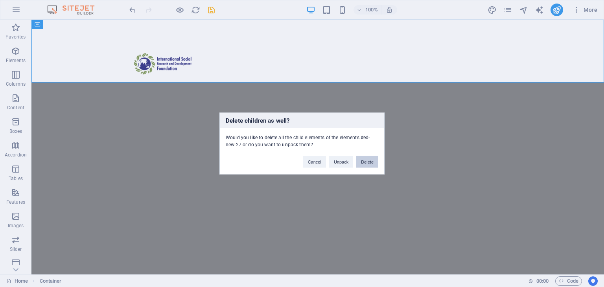
drag, startPoint x: 369, startPoint y: 161, endPoint x: 337, endPoint y: 142, distance: 37.4
click at [369, 161] on button "Delete" at bounding box center [367, 162] width 22 height 12
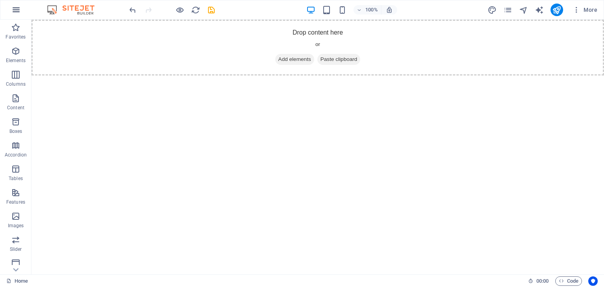
click at [18, 6] on icon "button" at bounding box center [15, 9] width 9 height 9
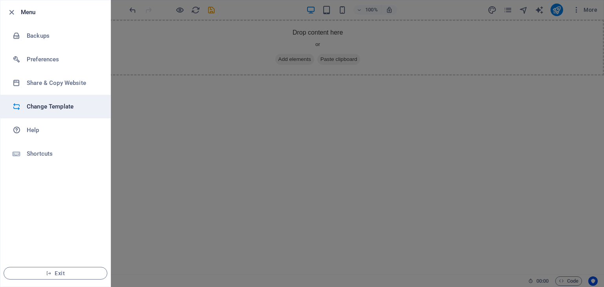
click at [46, 114] on li "Change Template" at bounding box center [55, 107] width 110 height 24
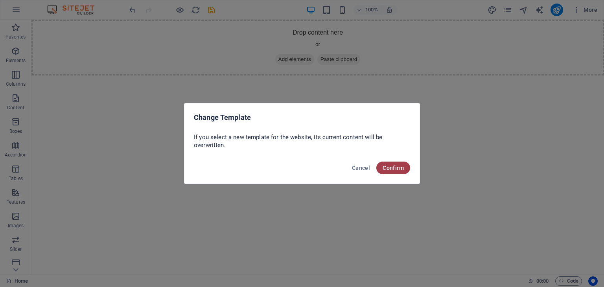
click at [400, 165] on span "Confirm" at bounding box center [393, 168] width 21 height 6
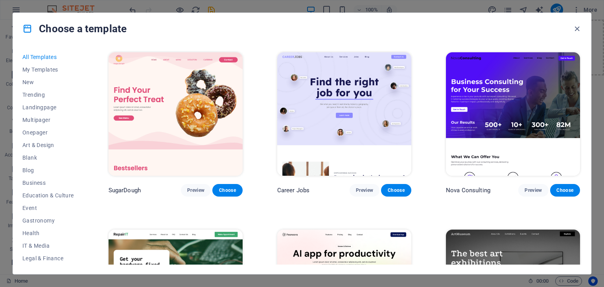
drag, startPoint x: 582, startPoint y: 53, endPoint x: 582, endPoint y: 65, distance: 11.8
click at [582, 65] on div "All Templates My Templates New Trending Landingpage Multipager Onepager Art & D…" at bounding box center [302, 159] width 578 height 230
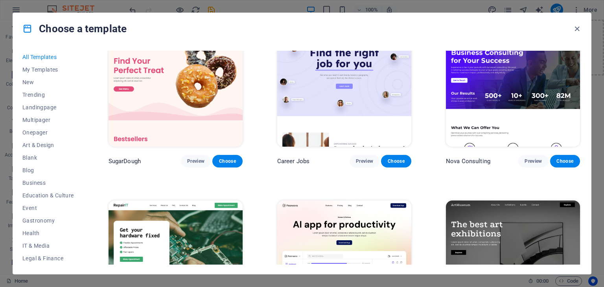
scroll to position [87, 0]
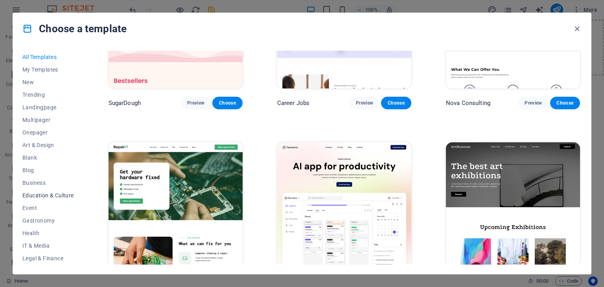
click at [55, 195] on span "Education & Culture" at bounding box center [48, 195] width 52 height 6
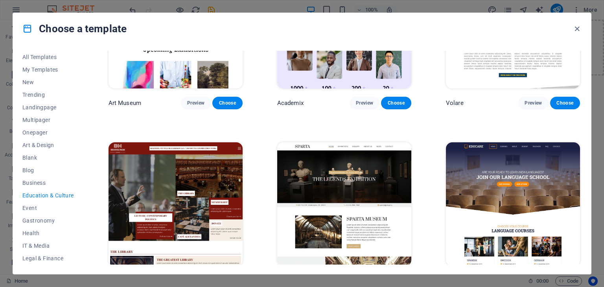
scroll to position [0, 0]
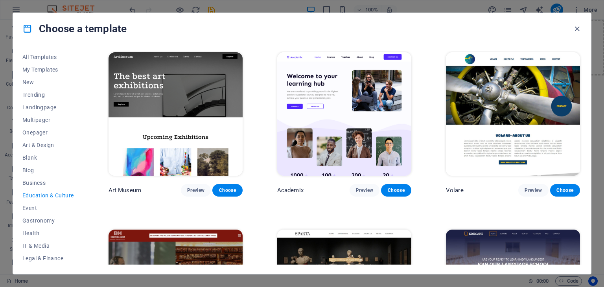
click at [579, 123] on div "Volare Preview Choose" at bounding box center [512, 124] width 137 height 146
click at [579, 127] on div "Volare Preview Choose" at bounding box center [512, 124] width 137 height 146
drag, startPoint x: 580, startPoint y: 126, endPoint x: 581, endPoint y: 131, distance: 5.2
click at [581, 131] on div "Art Museum Preview Choose Academix Preview Choose Volare Preview Choose Bibliot…" at bounding box center [344, 158] width 475 height 214
drag, startPoint x: 580, startPoint y: 128, endPoint x: 581, endPoint y: 141, distance: 13.0
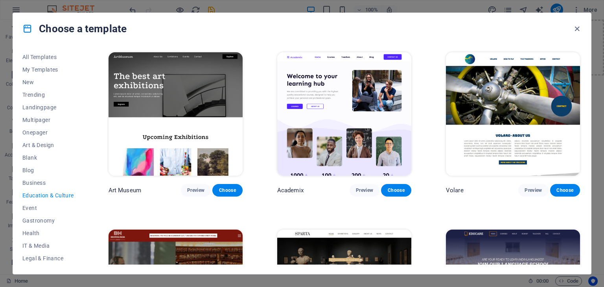
click at [581, 141] on div "Art Museum Preview Choose Academix Preview Choose Volare Preview Choose Bibliot…" at bounding box center [344, 158] width 475 height 214
click at [398, 188] on span "Choose" at bounding box center [395, 190] width 17 height 6
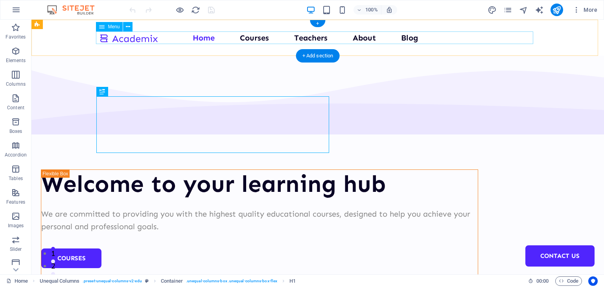
click at [342, 43] on nav "Home Courses Teachers About Blog Contact Us" at bounding box center [317, 37] width 437 height 13
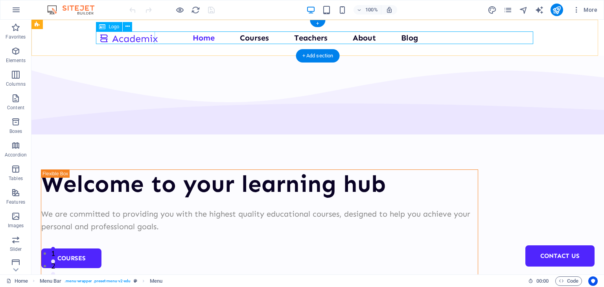
click at [140, 38] on div at bounding box center [128, 37] width 59 height 13
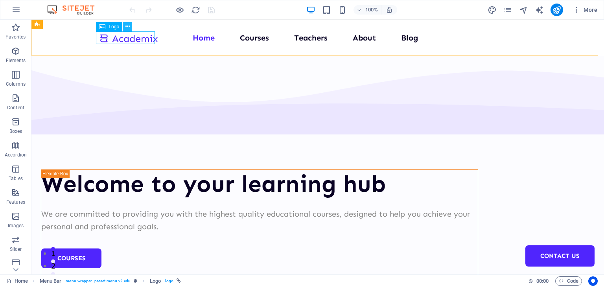
click at [125, 26] on icon at bounding box center [127, 26] width 4 height 8
click at [111, 37] on div at bounding box center [128, 37] width 59 height 13
click at [138, 37] on div at bounding box center [128, 37] width 59 height 13
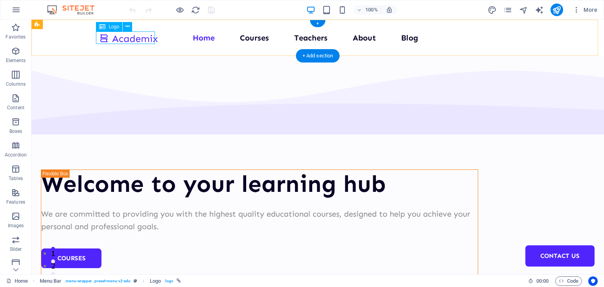
select select "px"
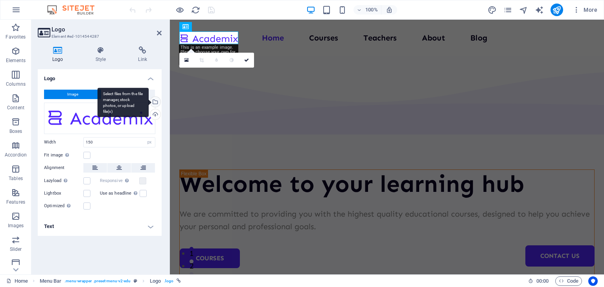
click at [157, 102] on div "Select files from the file manager, stock photos, or upload file(s)" at bounding box center [155, 103] width 12 height 12
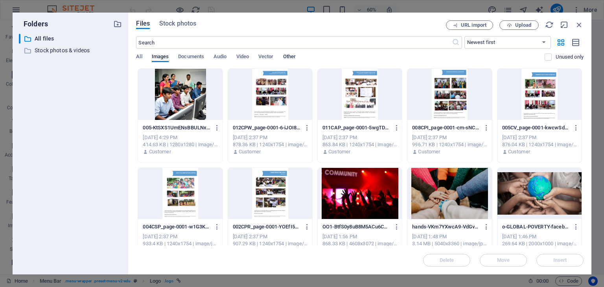
click at [288, 55] on span "Other" at bounding box center [289, 57] width 13 height 11
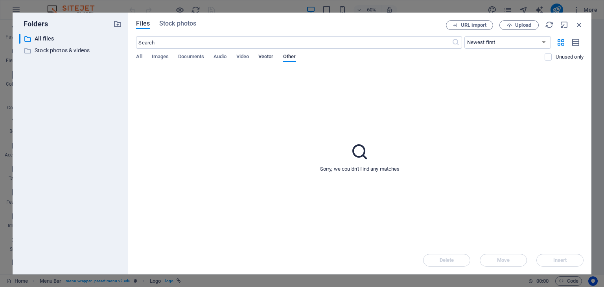
click at [262, 60] on span "Vector" at bounding box center [265, 57] width 15 height 11
click at [247, 57] on span "Video" at bounding box center [242, 57] width 13 height 11
click at [218, 53] on span "Audio" at bounding box center [220, 57] width 13 height 11
click at [76, 51] on p "Stock photos & videos" at bounding box center [71, 50] width 73 height 9
click at [176, 20] on span "Stock photos" at bounding box center [177, 23] width 37 height 9
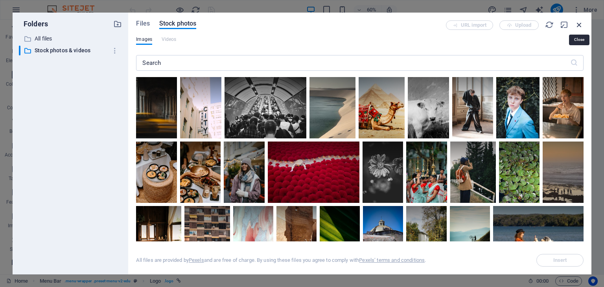
click at [579, 24] on icon "button" at bounding box center [579, 24] width 9 height 9
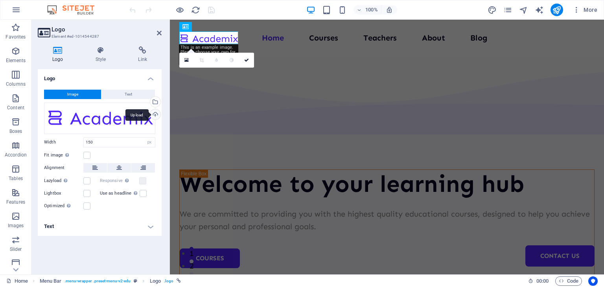
click at [155, 113] on div "Upload" at bounding box center [155, 115] width 12 height 12
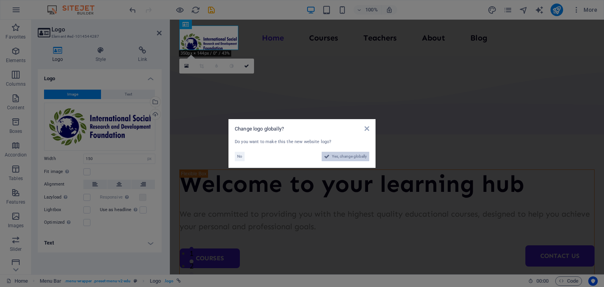
click at [332, 153] on span "Yes, change globally" at bounding box center [349, 156] width 35 height 9
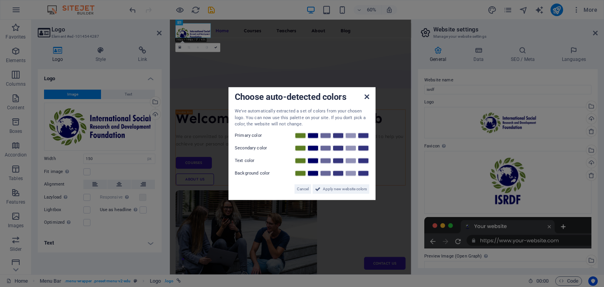
click at [365, 95] on icon at bounding box center [367, 97] width 5 height 6
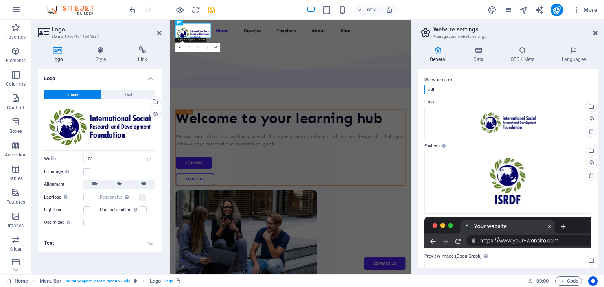
click at [444, 91] on input "isrdf" at bounding box center [507, 89] width 167 height 9
type input "isrdf.com"
click at [593, 40] on div "General Data SEO / Meta Languages Website name isrdf.com Logo Drag files here, …" at bounding box center [508, 157] width 192 height 234
click at [595, 33] on icon at bounding box center [595, 33] width 5 height 6
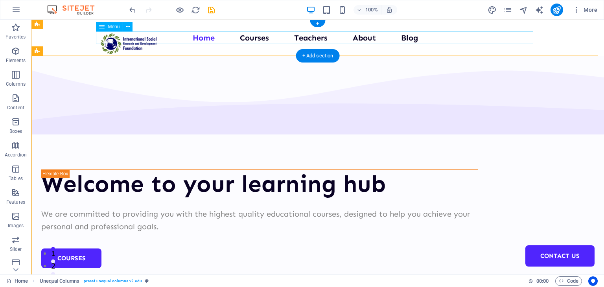
click at [259, 37] on nav "Home Courses Teachers About Blog Contact Us" at bounding box center [317, 37] width 437 height 13
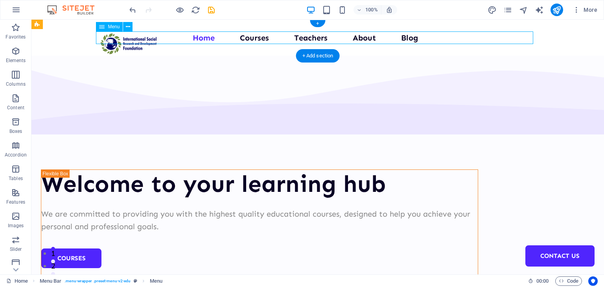
click at [317, 34] on nav "Home Courses Teachers About Blog Contact Us" at bounding box center [317, 37] width 437 height 13
click at [378, 33] on nav "Home Courses Teachers About Blog Contact Us" at bounding box center [317, 37] width 437 height 13
click at [401, 37] on nav "Home Courses Teachers About Blog Contact Us" at bounding box center [317, 37] width 437 height 13
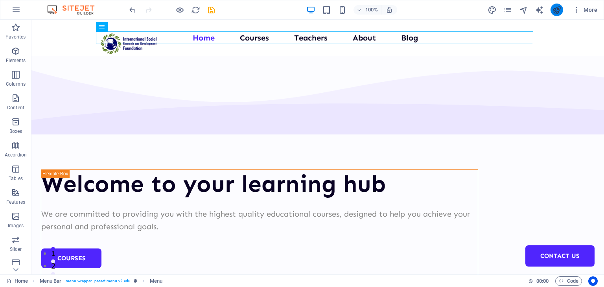
click at [552, 11] on button "publish" at bounding box center [557, 10] width 13 height 13
